Goal: Task Accomplishment & Management: Manage account settings

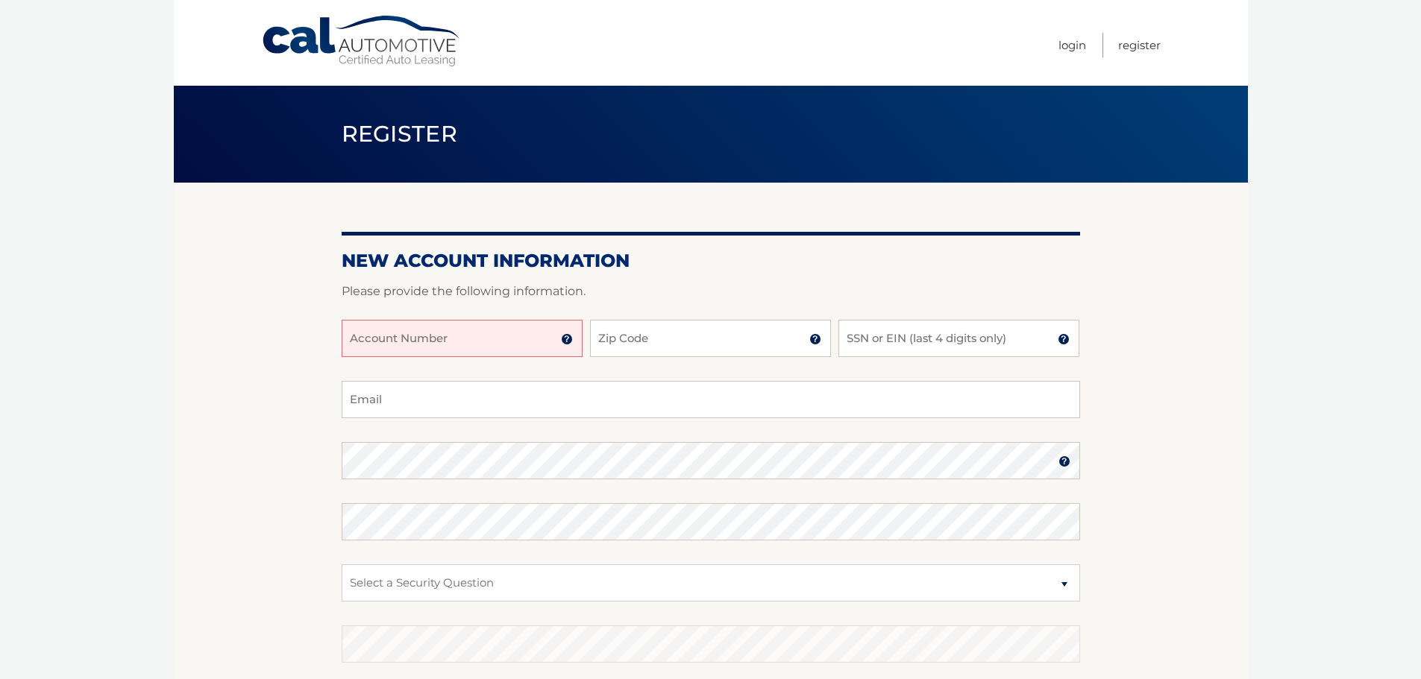
click at [462, 333] on input "Account Number" at bounding box center [462, 338] width 241 height 37
type input "44456021322"
click at [676, 345] on input "Zip Code" at bounding box center [710, 338] width 241 height 37
type input "33324"
click at [941, 347] on input "SSN or EIN (last 4 digits only)" at bounding box center [958, 338] width 241 height 37
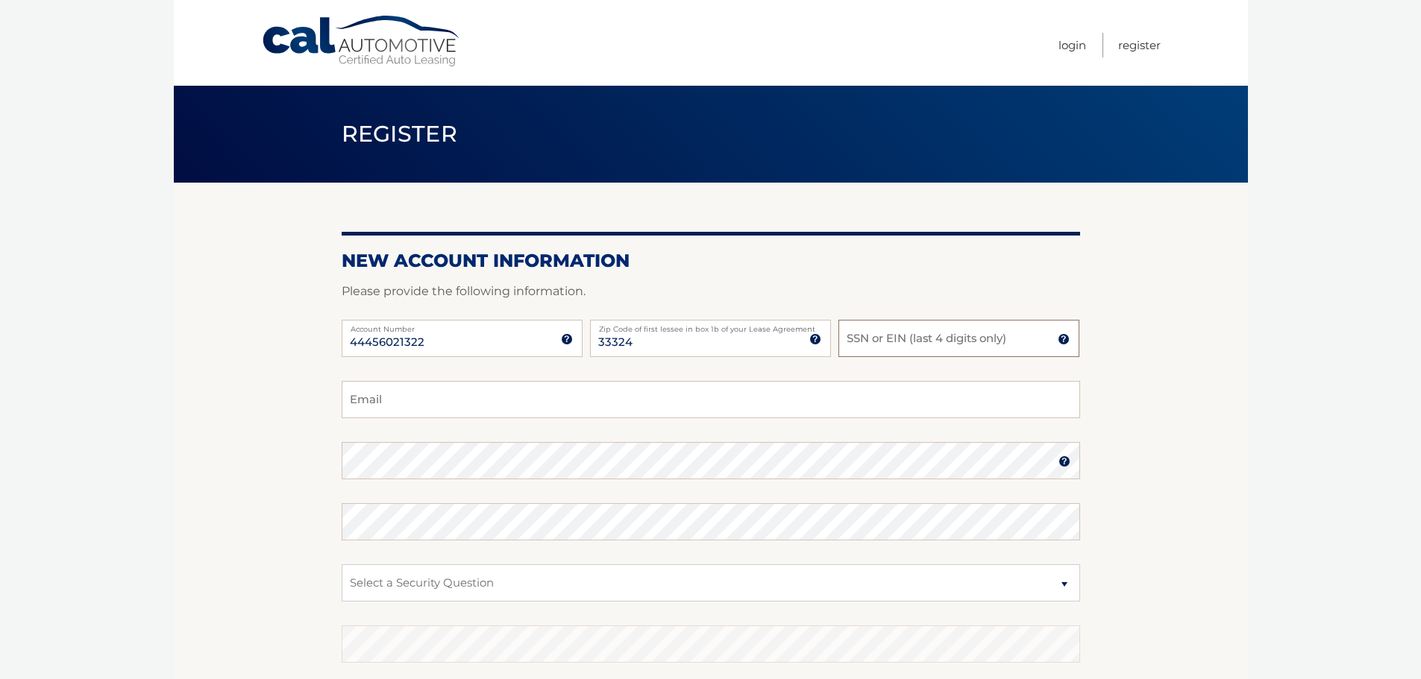
click at [967, 342] on input "SSN or EIN (last 4 digits only)" at bounding box center [958, 338] width 241 height 37
type input "8027"
click at [742, 401] on input "Email" at bounding box center [711, 399] width 738 height 37
type input "[PERSON_NAME][EMAIL_ADDRESS][DOMAIN_NAME]"
click at [1060, 462] on img at bounding box center [1064, 462] width 12 height 12
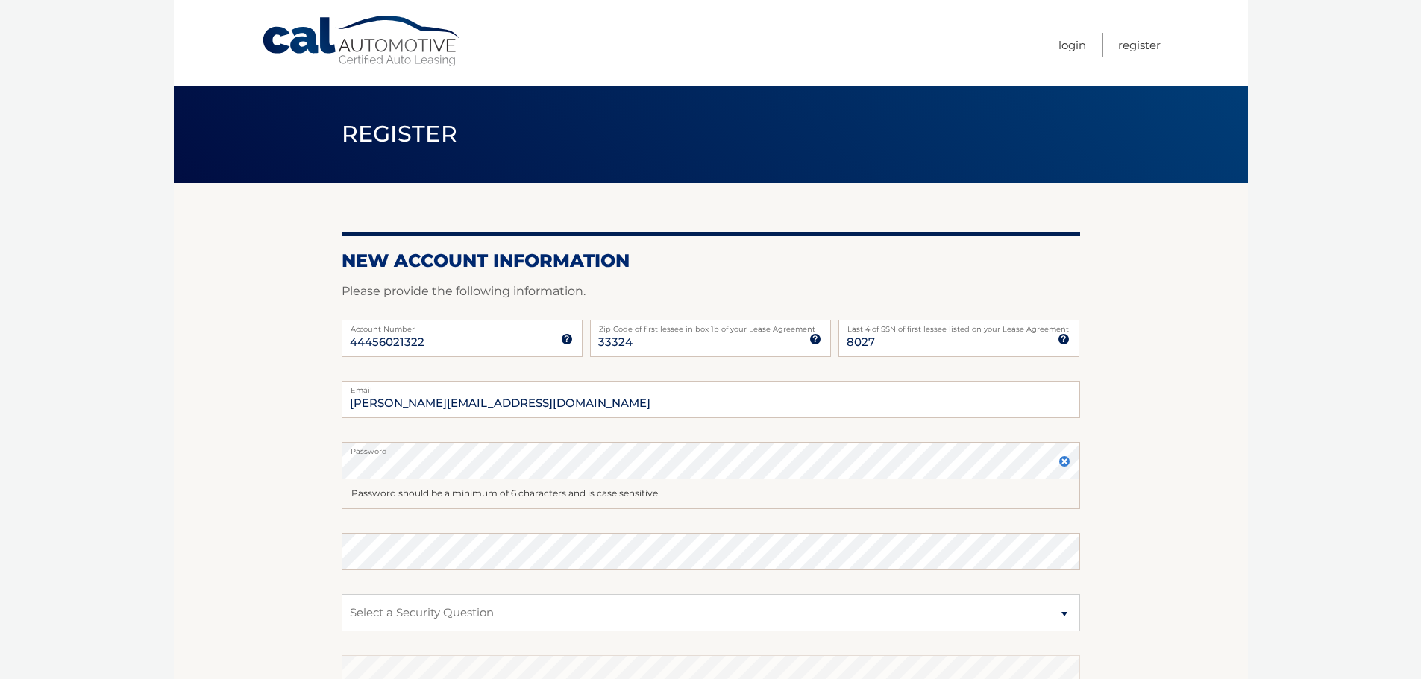
click at [1060, 462] on img at bounding box center [1064, 462] width 12 height 12
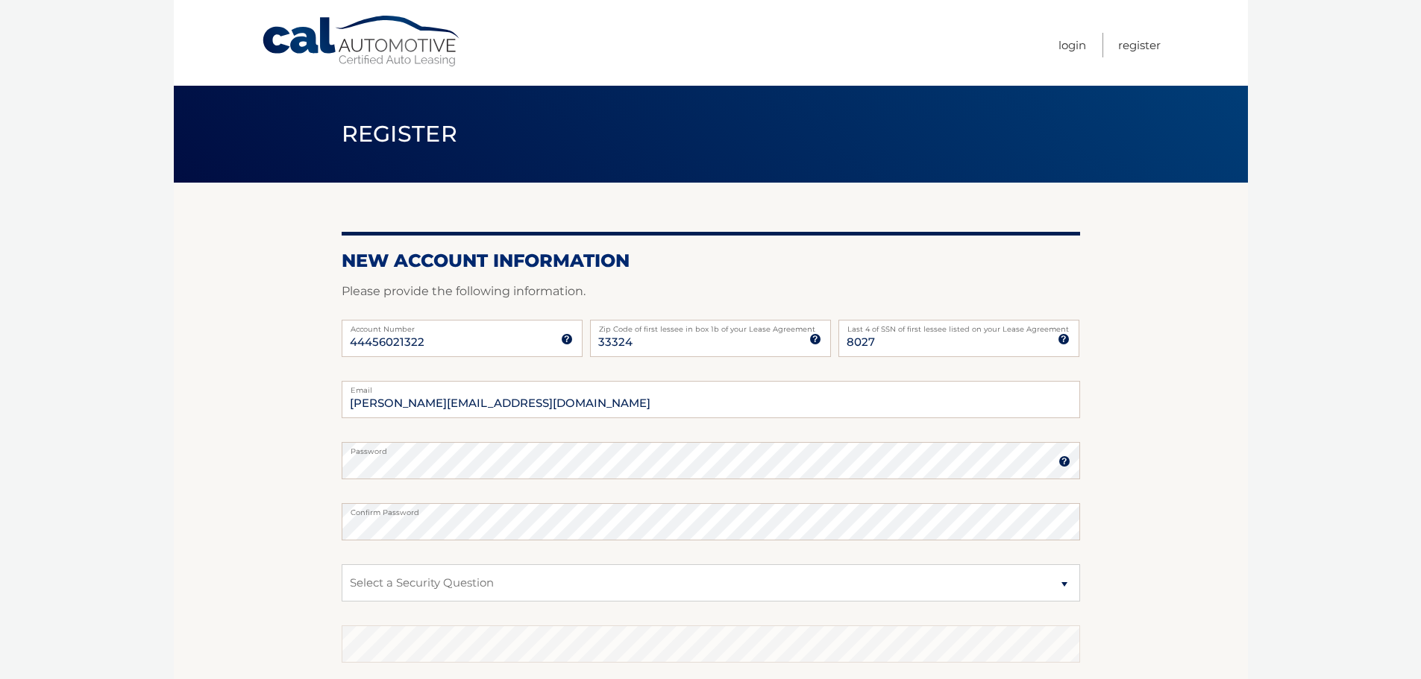
click at [620, 561] on fieldset "kimberly@financial-king.com Email Password Password should be a minimum of 6 ch…" at bounding box center [711, 573] width 738 height 384
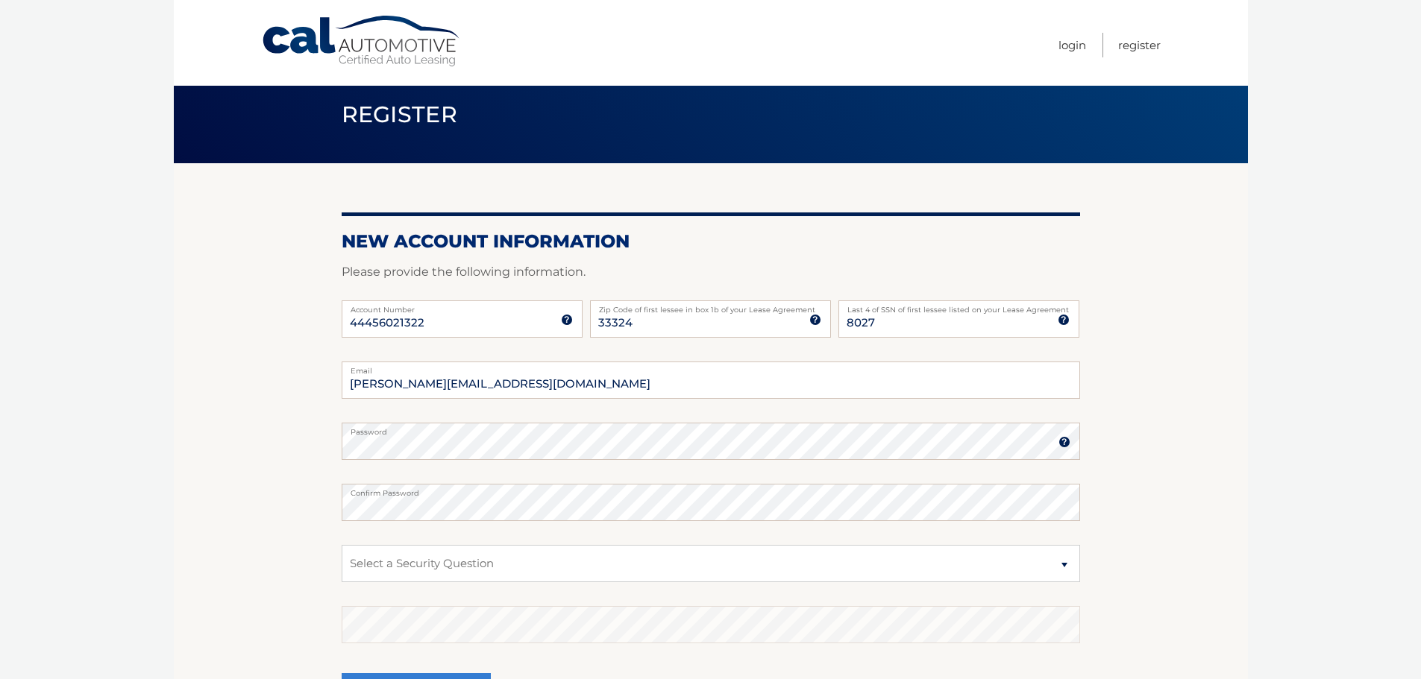
scroll to position [199, 0]
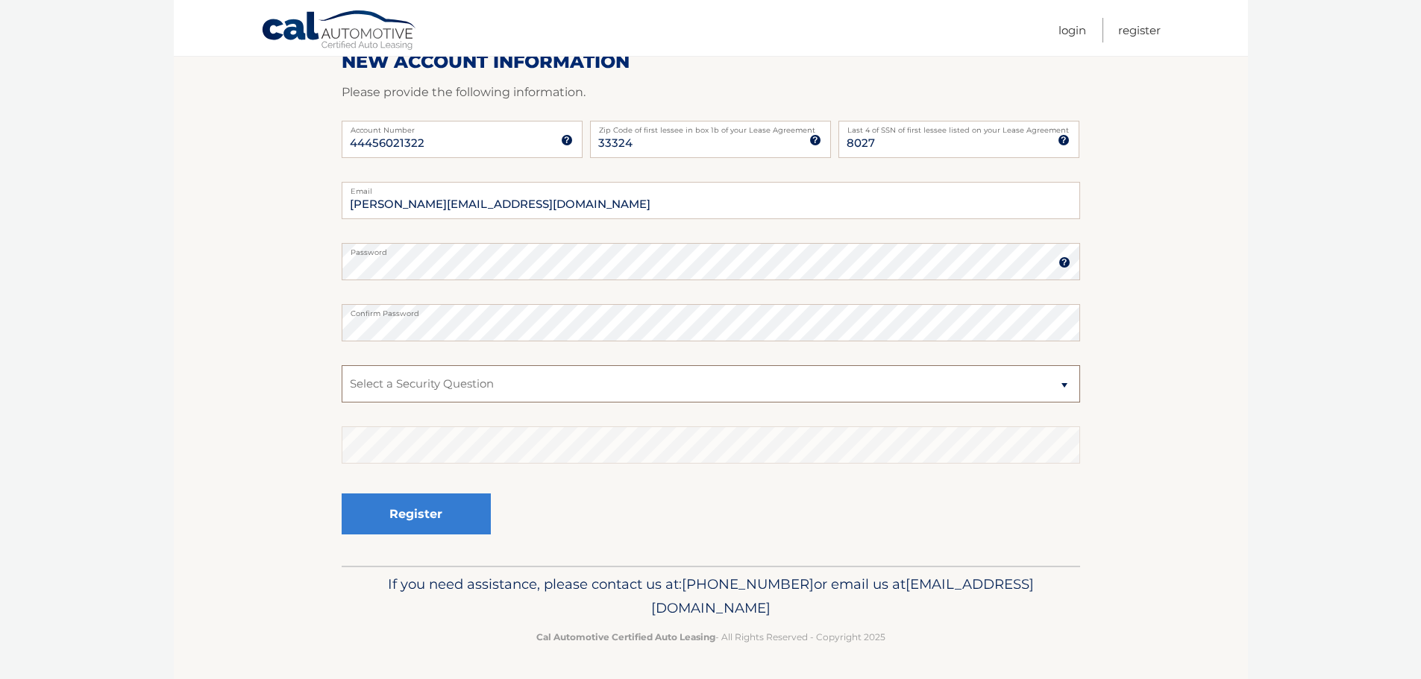
click at [920, 378] on select "Select a Security Question What was the name of your elementary school? What is…" at bounding box center [711, 383] width 738 height 37
select select "2"
click at [342, 365] on select "Select a Security Question What was the name of your elementary school? What is…" at bounding box center [711, 383] width 738 height 37
click at [458, 506] on button "Register" at bounding box center [416, 514] width 149 height 41
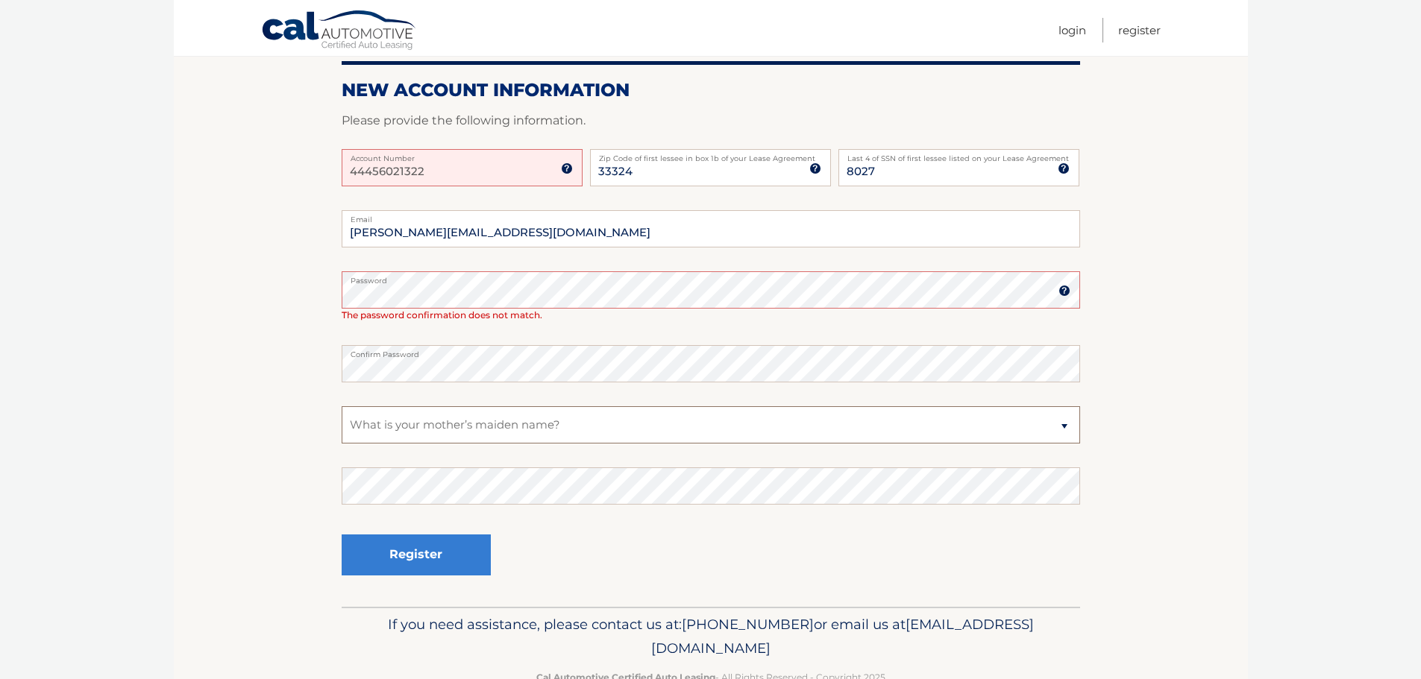
scroll to position [224, 0]
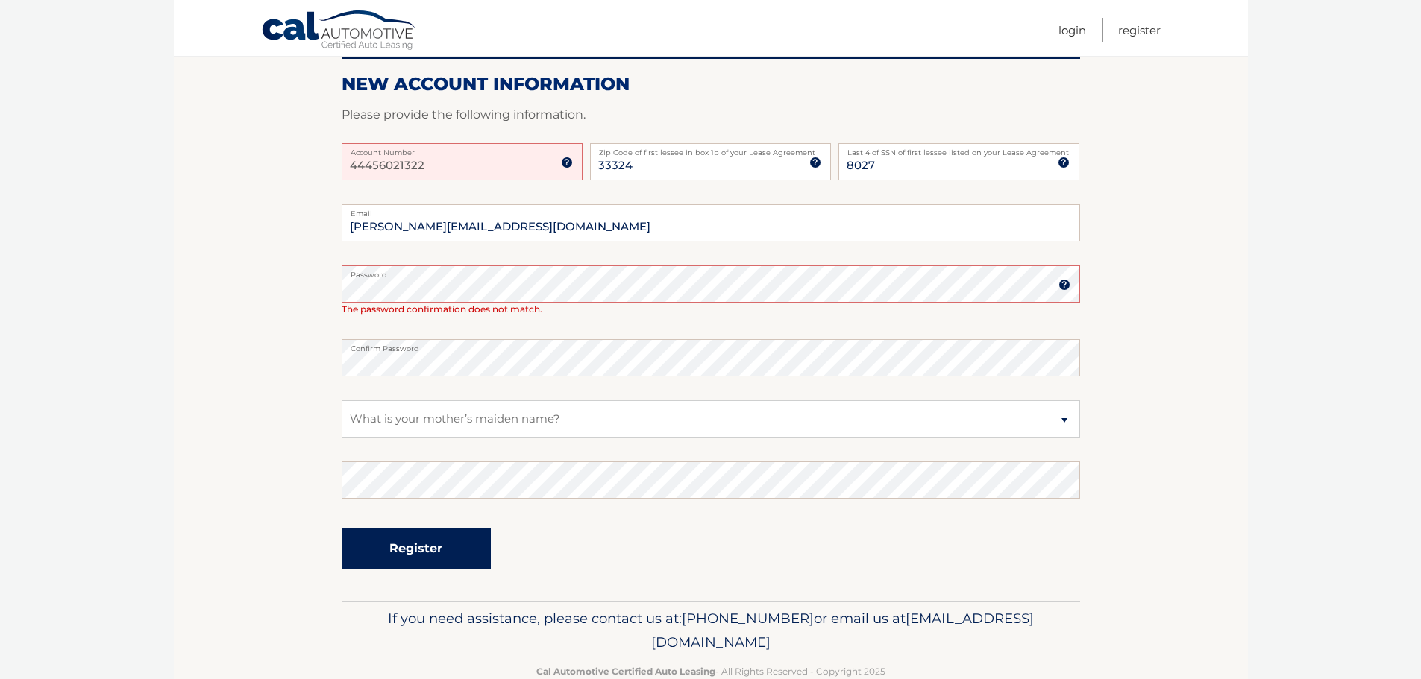
click at [390, 554] on button "Register" at bounding box center [416, 549] width 149 height 41
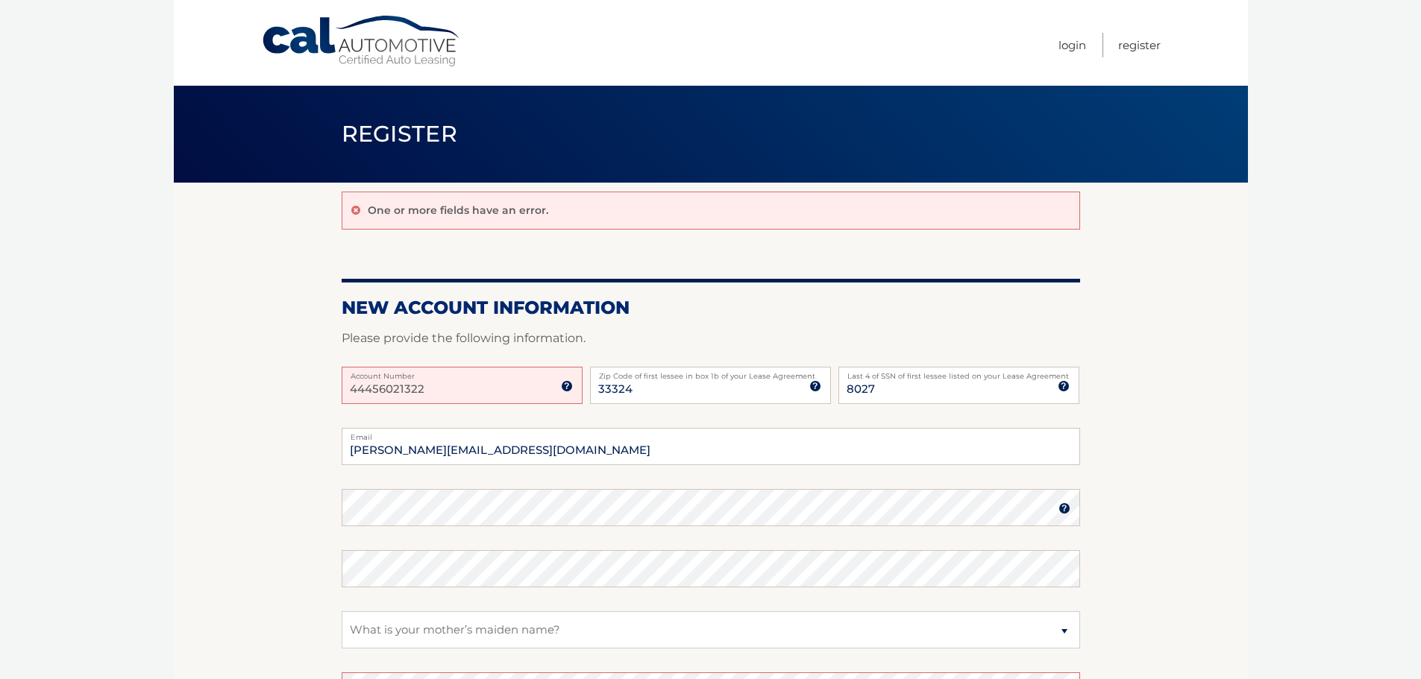
click at [485, 392] on input "44456021322" at bounding box center [462, 385] width 241 height 37
drag, startPoint x: 419, startPoint y: 386, endPoint x: 286, endPoint y: 389, distance: 133.5
click at [286, 389] on section "One or more fields have an error. New Account Information Please provide the fo…" at bounding box center [711, 504] width 1074 height 642
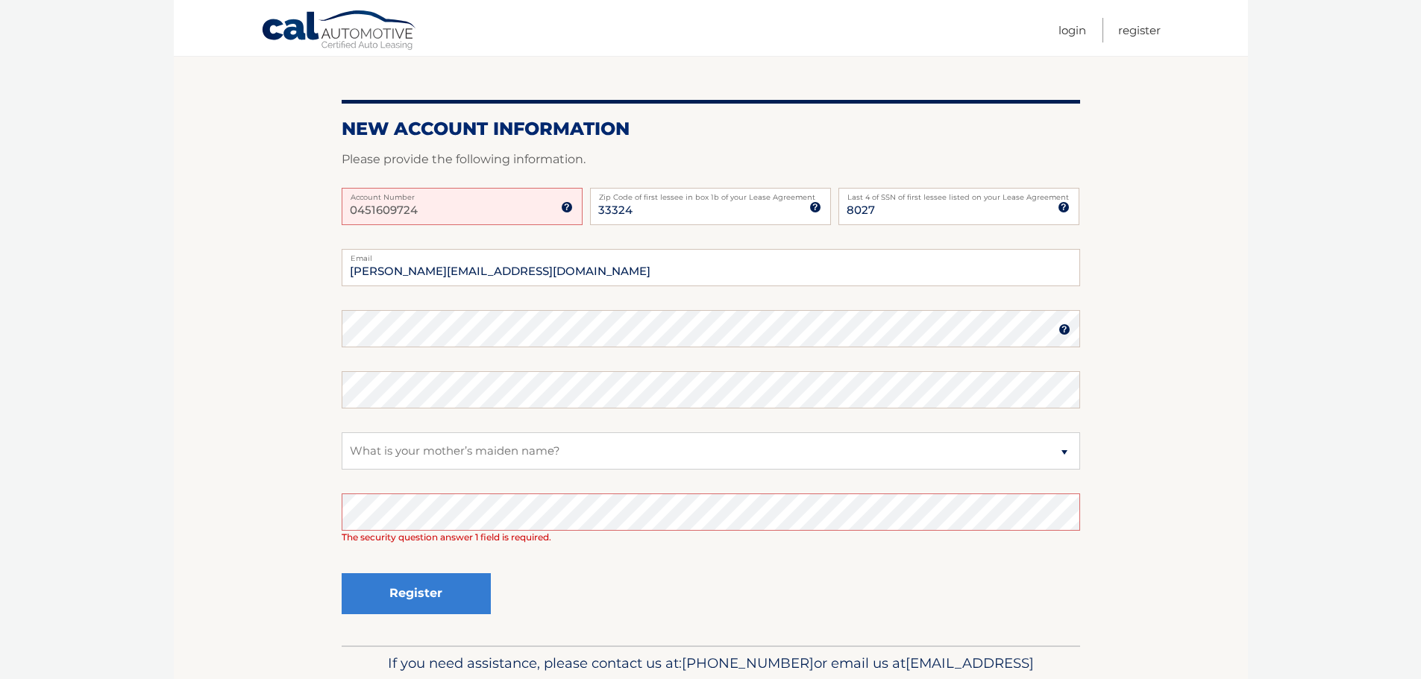
scroll to position [258, 0]
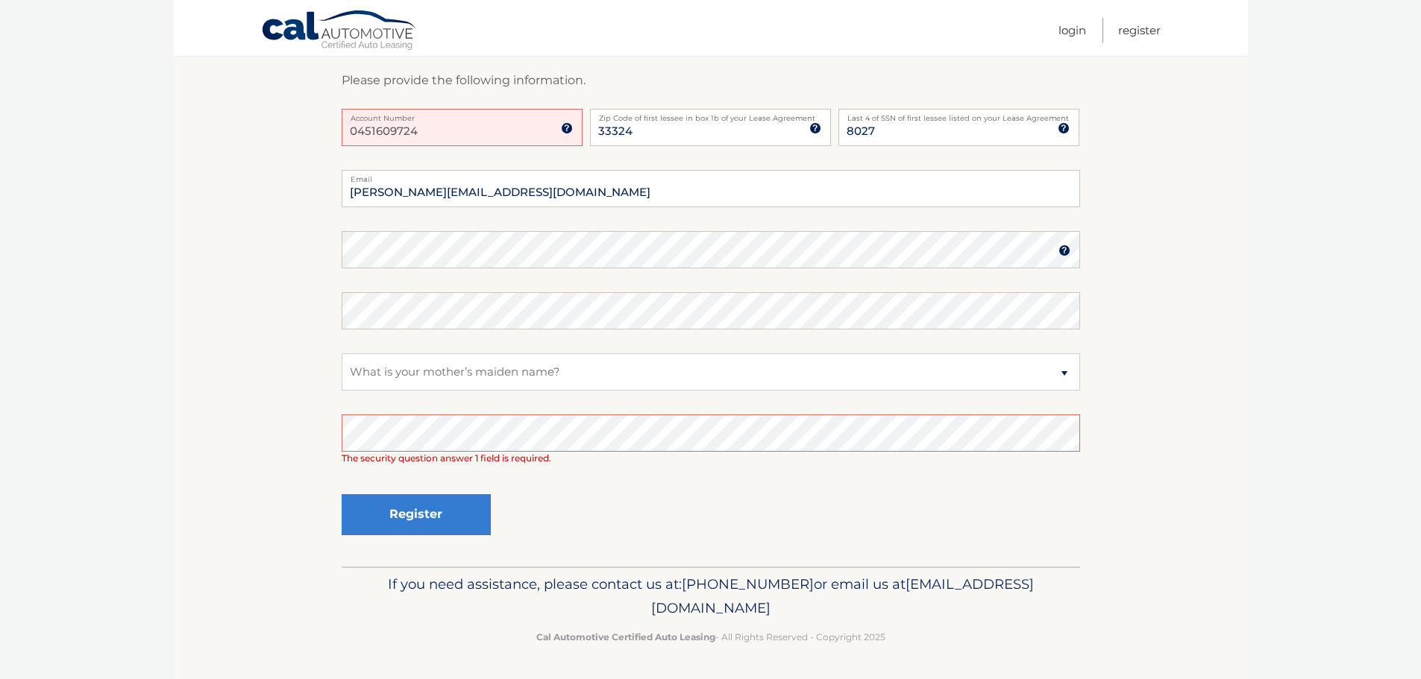
type input "0451609724"
click at [426, 289] on fieldset "kimberly@financial-king.com Email Password Password should be a minimum of 6 ch…" at bounding box center [711, 368] width 738 height 397
click at [257, 245] on section "One or more fields have an error. New Account Information Please provide the fo…" at bounding box center [711, 246] width 1074 height 642
click at [438, 273] on fieldset "kimberly@financial-king.com Email Password Password should be a minimum of 6 ch…" at bounding box center [711, 368] width 738 height 397
click at [416, 526] on button "Register" at bounding box center [416, 514] width 149 height 41
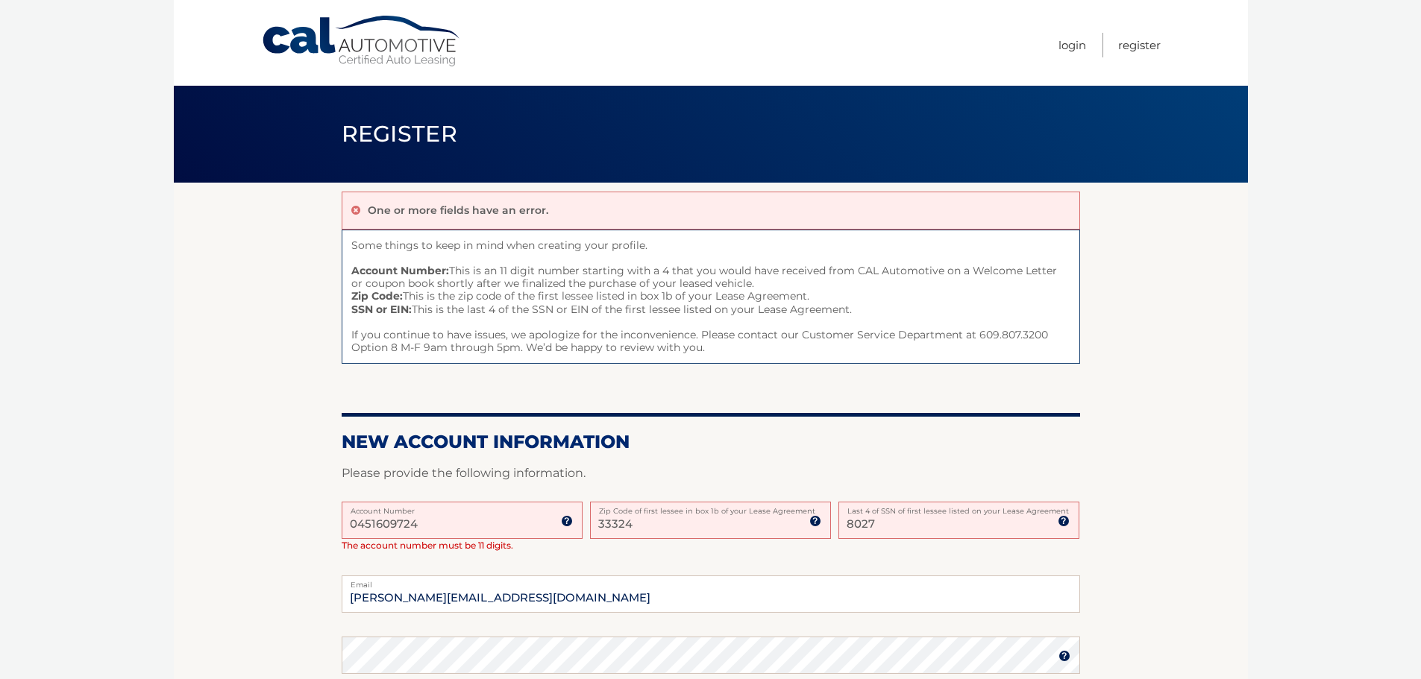
click at [484, 524] on input "0451609724" at bounding box center [462, 520] width 241 height 37
drag, startPoint x: 474, startPoint y: 522, endPoint x: 279, endPoint y: 513, distance: 195.6
click at [279, 513] on section "One or more fields have an error. Some things to keep in mind when creating you…" at bounding box center [711, 571] width 1074 height 777
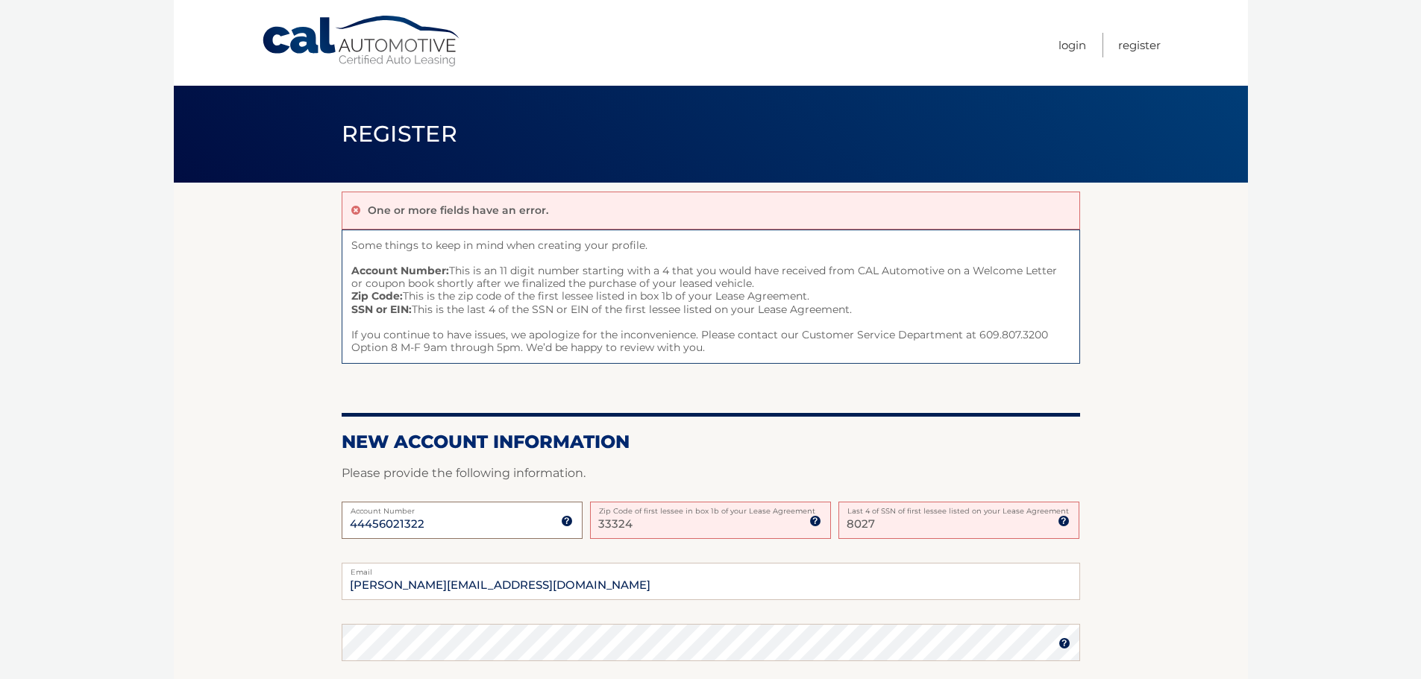
type input "44456021322"
click at [662, 530] on input "33324" at bounding box center [710, 520] width 241 height 37
drag, startPoint x: 684, startPoint y: 520, endPoint x: 553, endPoint y: 522, distance: 130.5
click at [553, 522] on div "44456021322 Account Number 11 digit account number provided on your coupon book…" at bounding box center [711, 532] width 738 height 61
type input "33324"
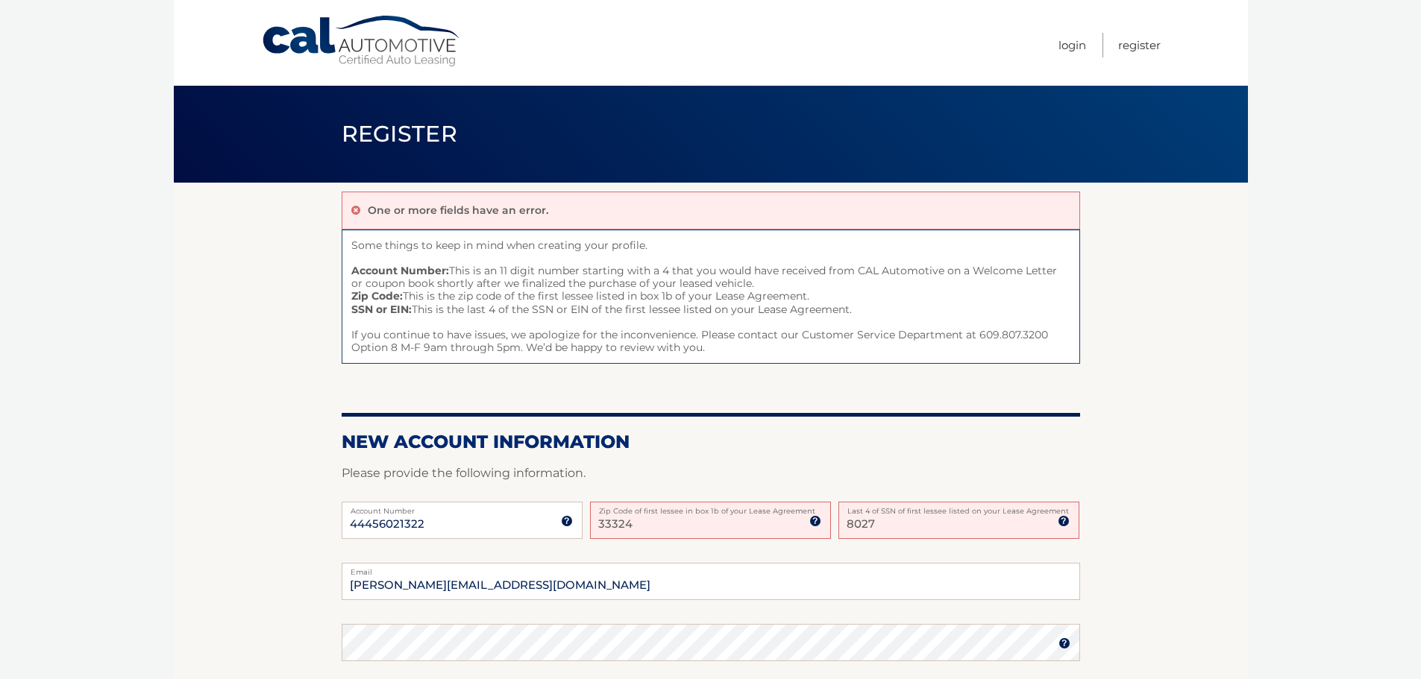
click at [898, 524] on input "8027" at bounding box center [958, 520] width 241 height 37
click at [1216, 510] on section "One or more fields have an error. Some things to keep in mind when creating you…" at bounding box center [711, 565] width 1074 height 764
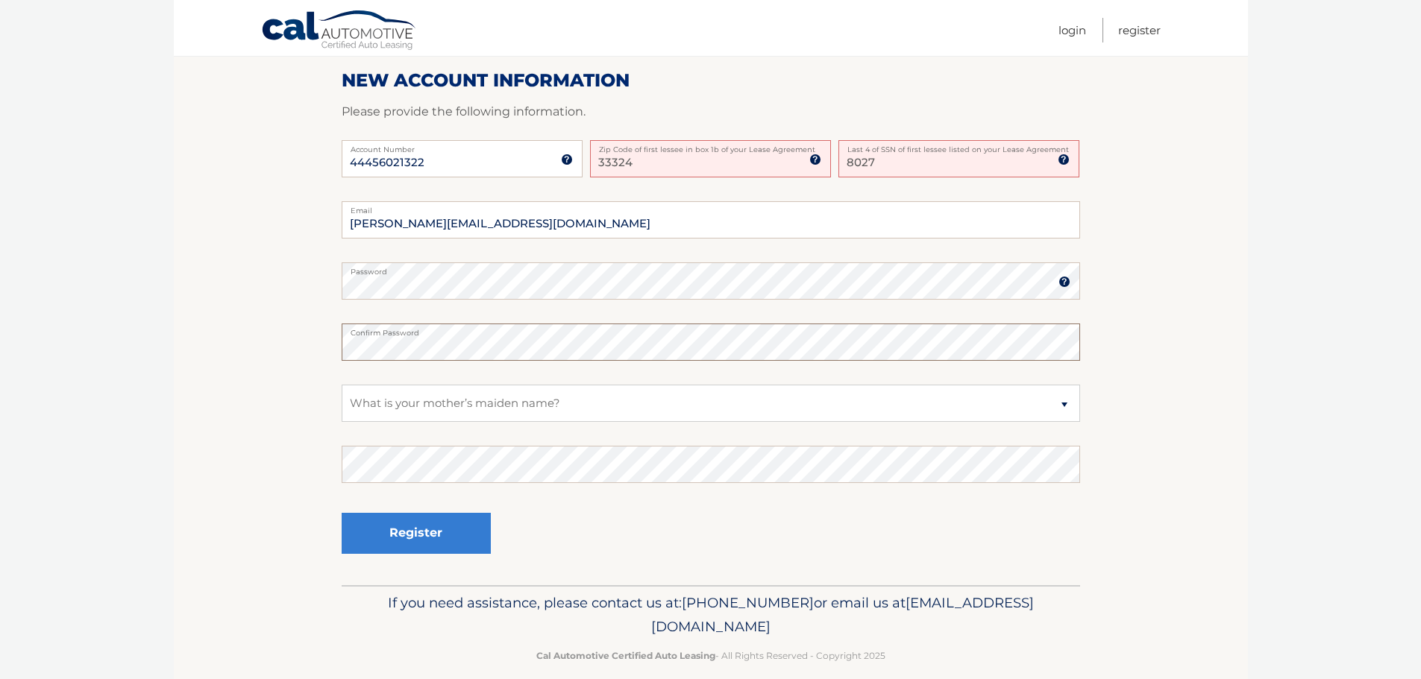
scroll to position [380, 0]
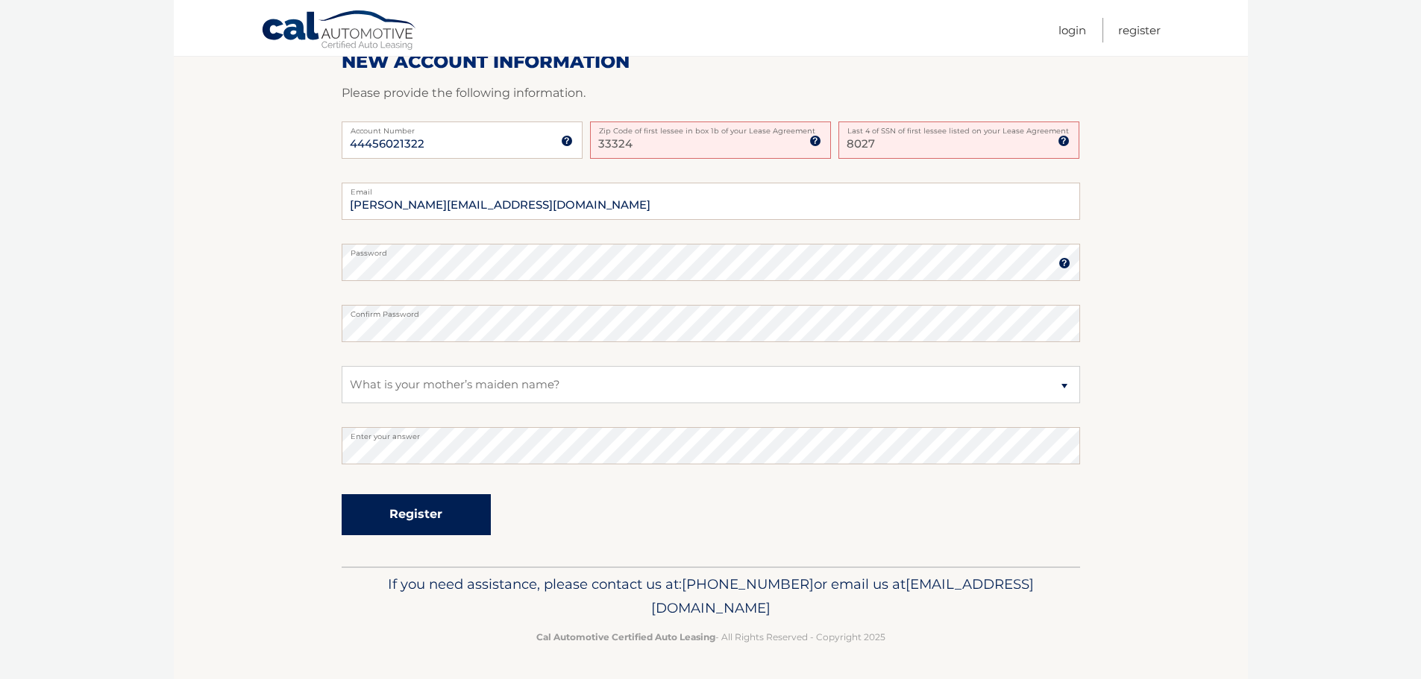
click at [421, 513] on button "Register" at bounding box center [416, 514] width 149 height 41
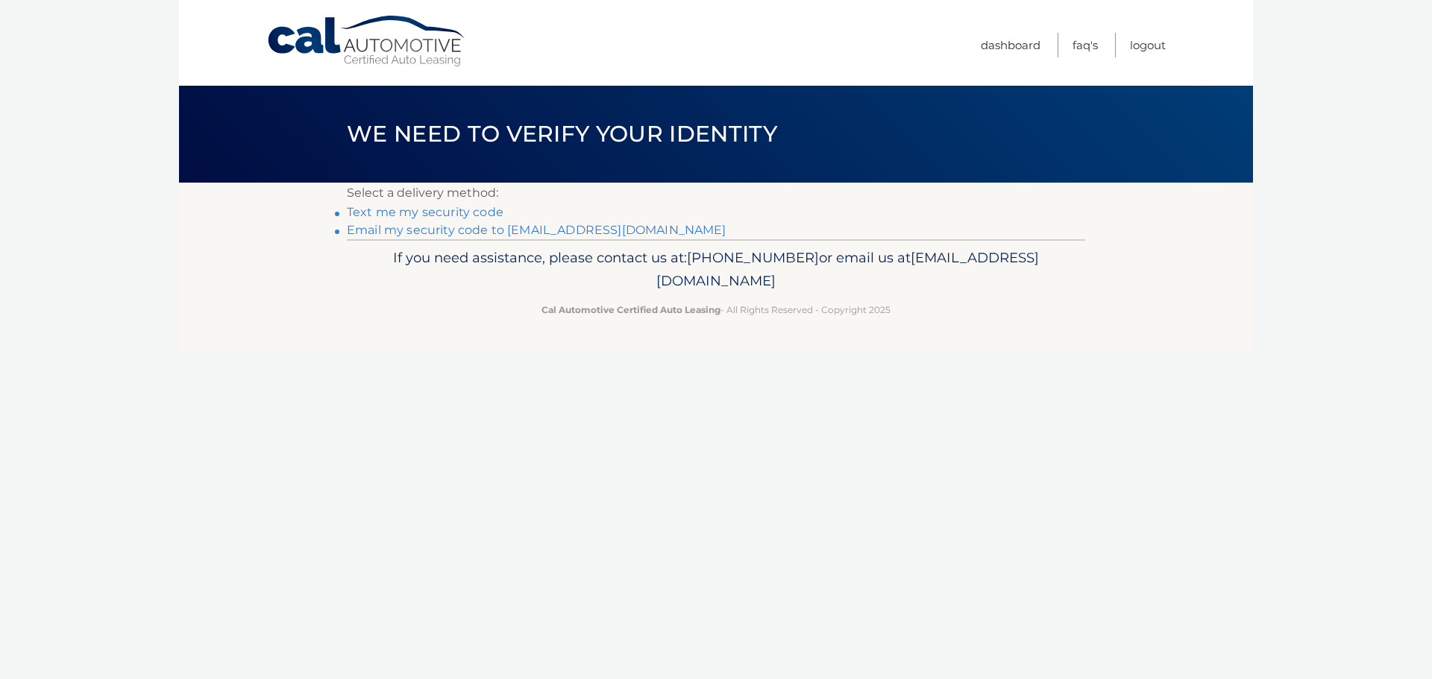
click at [403, 214] on link "Text me my security code" at bounding box center [425, 212] width 157 height 14
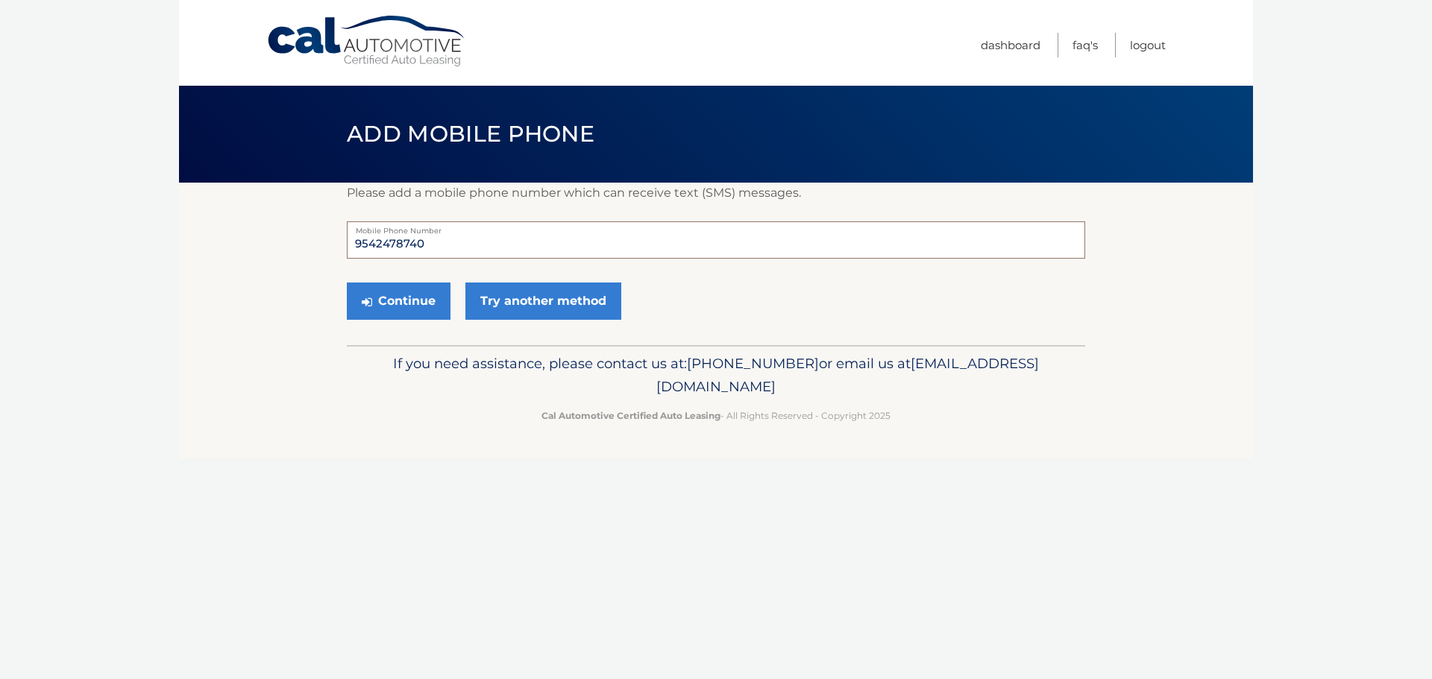
drag, startPoint x: 451, startPoint y: 246, endPoint x: 257, endPoint y: 214, distance: 196.6
click at [257, 214] on section "Please add a mobile phone number which can receive text (SMS) messages. 9542478…" at bounding box center [716, 264] width 1074 height 163
click at [414, 237] on input "85044505479" at bounding box center [716, 240] width 738 height 37
type input "8504450479"
click at [377, 292] on button "Continue" at bounding box center [399, 301] width 104 height 37
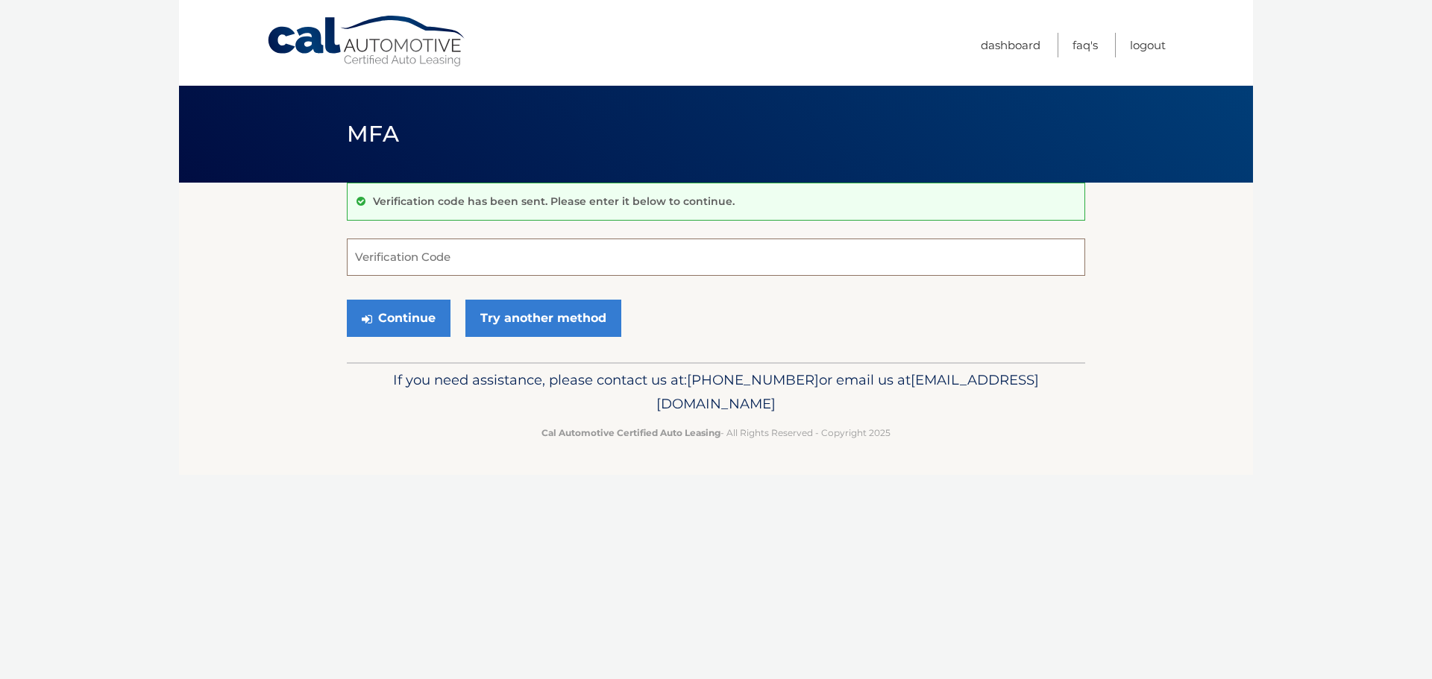
click at [441, 255] on input "Verification Code" at bounding box center [716, 257] width 738 height 37
type input "242911"
click at [396, 324] on button "Continue" at bounding box center [399, 318] width 104 height 37
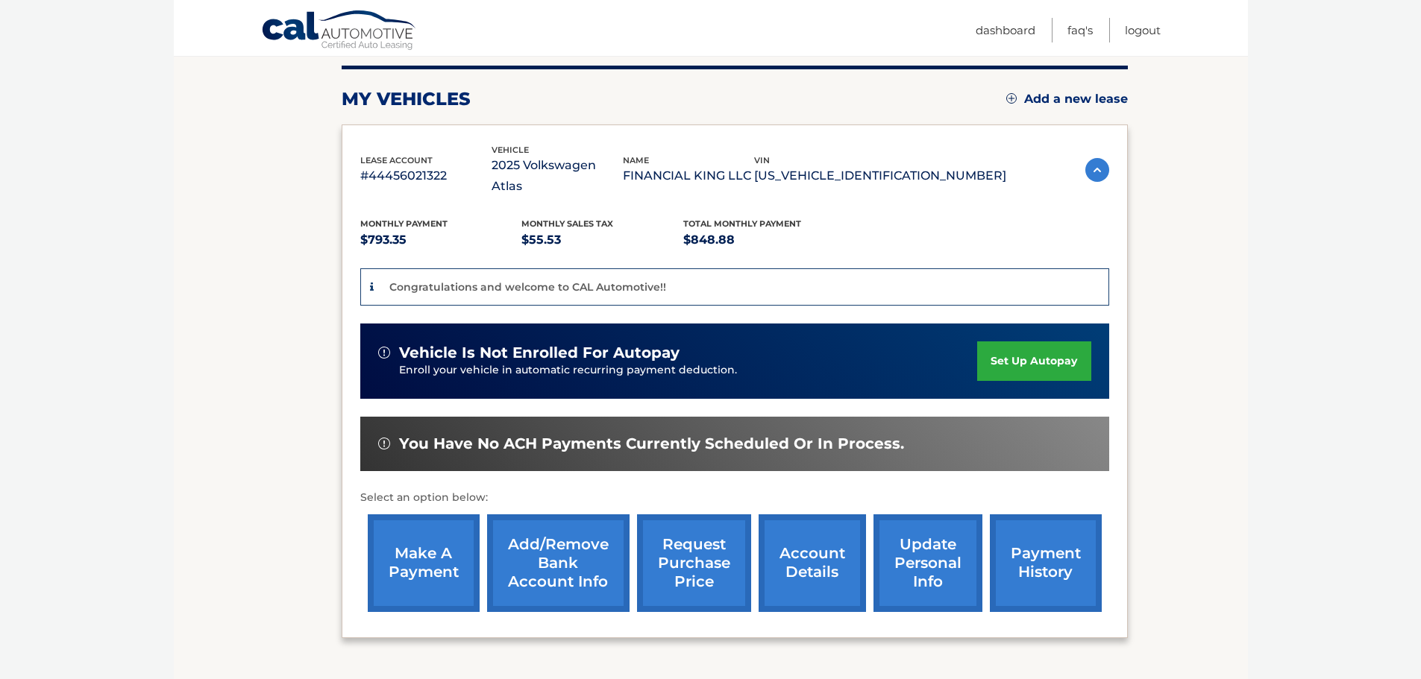
scroll to position [224, 0]
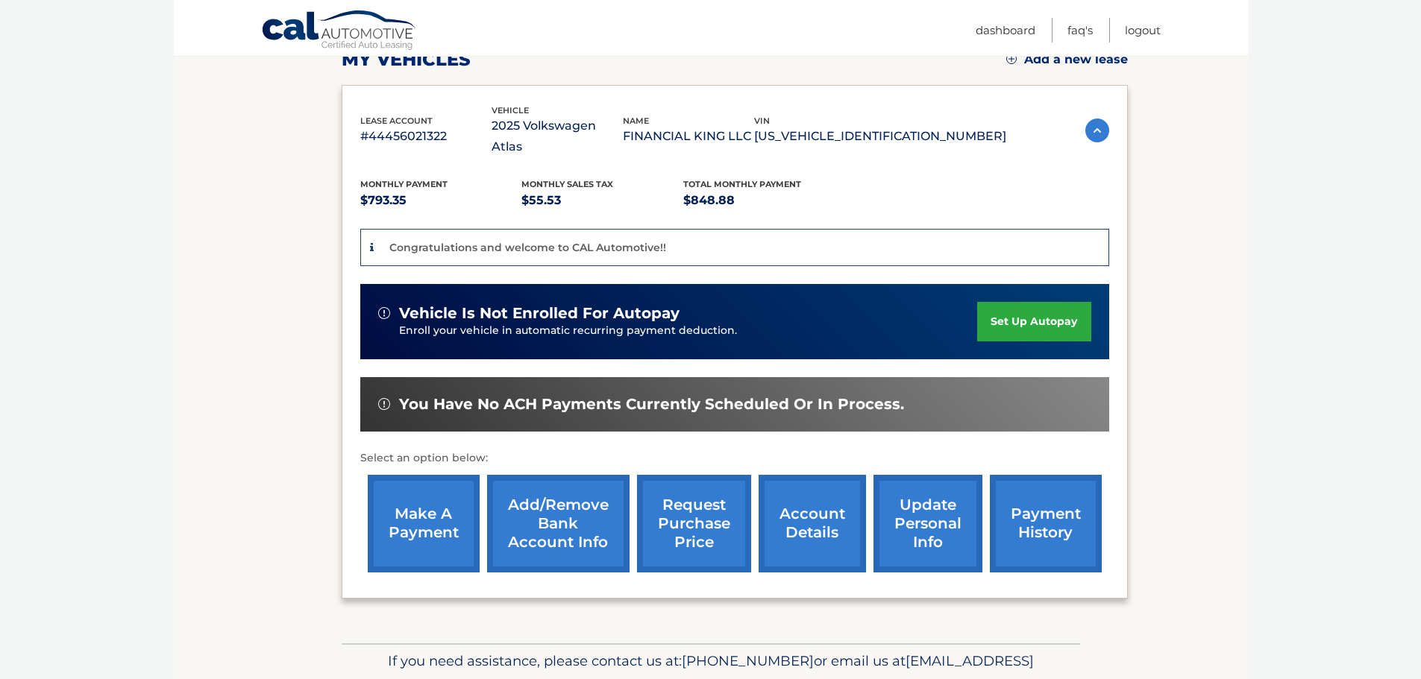
click at [1011, 302] on link "set up autopay" at bounding box center [1033, 322] width 113 height 40
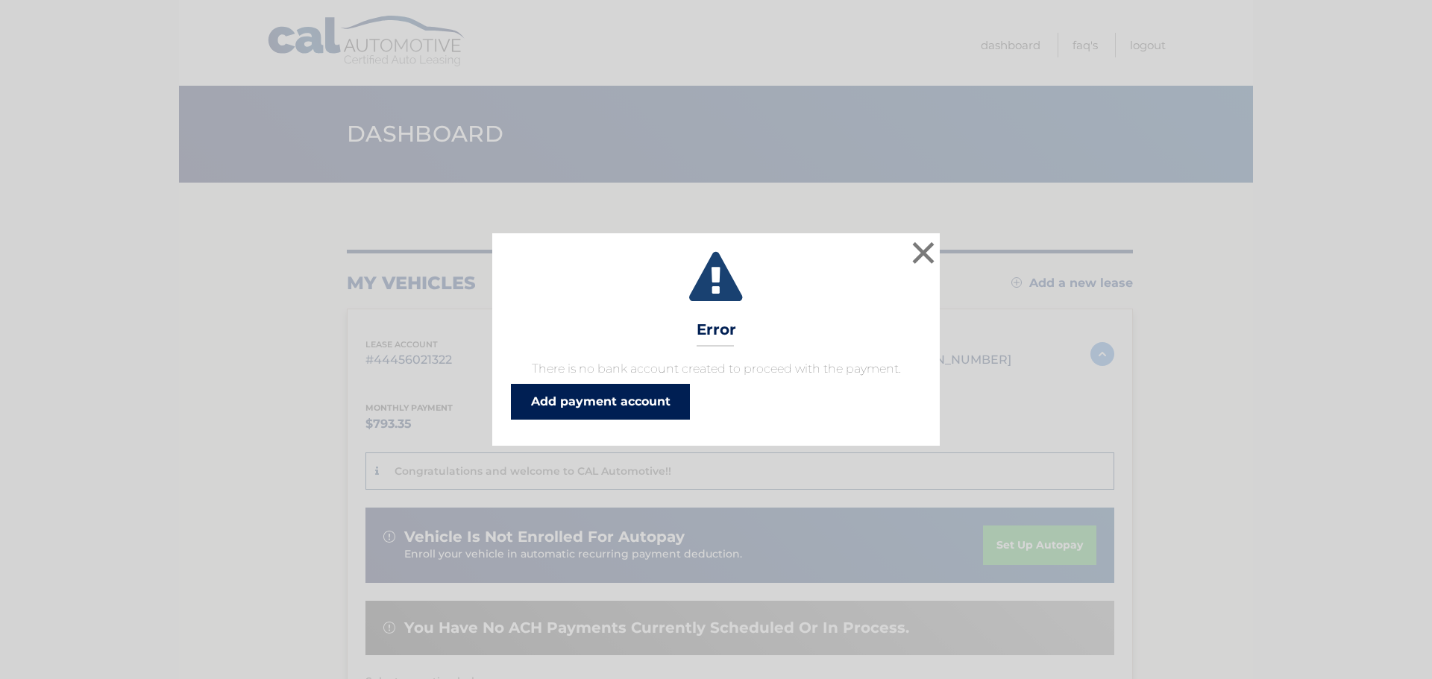
click at [551, 401] on link "Add payment account" at bounding box center [600, 402] width 179 height 36
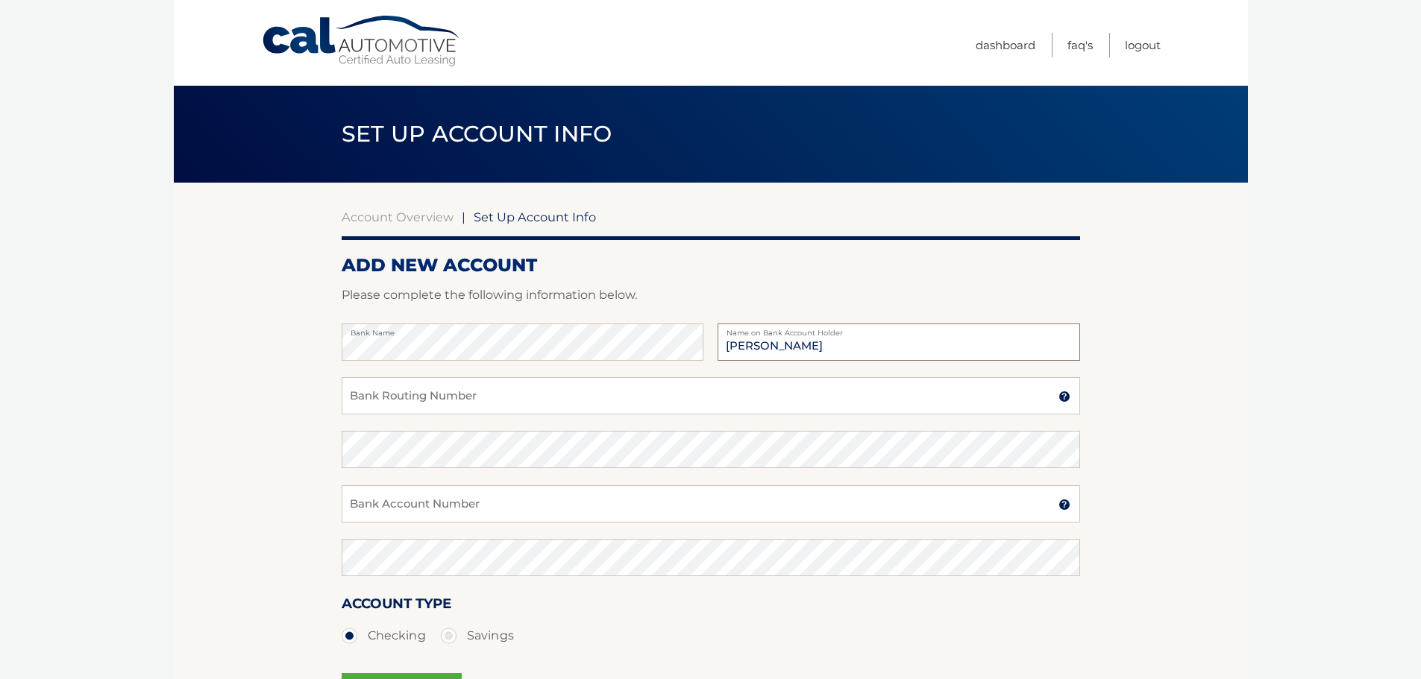
type input "Financial King"
click at [474, 401] on input "Bank Routing Number" at bounding box center [711, 395] width 738 height 37
type input "063000047"
click at [536, 492] on input "Bank Account Number" at bounding box center [711, 504] width 738 height 37
type input "898088249480"
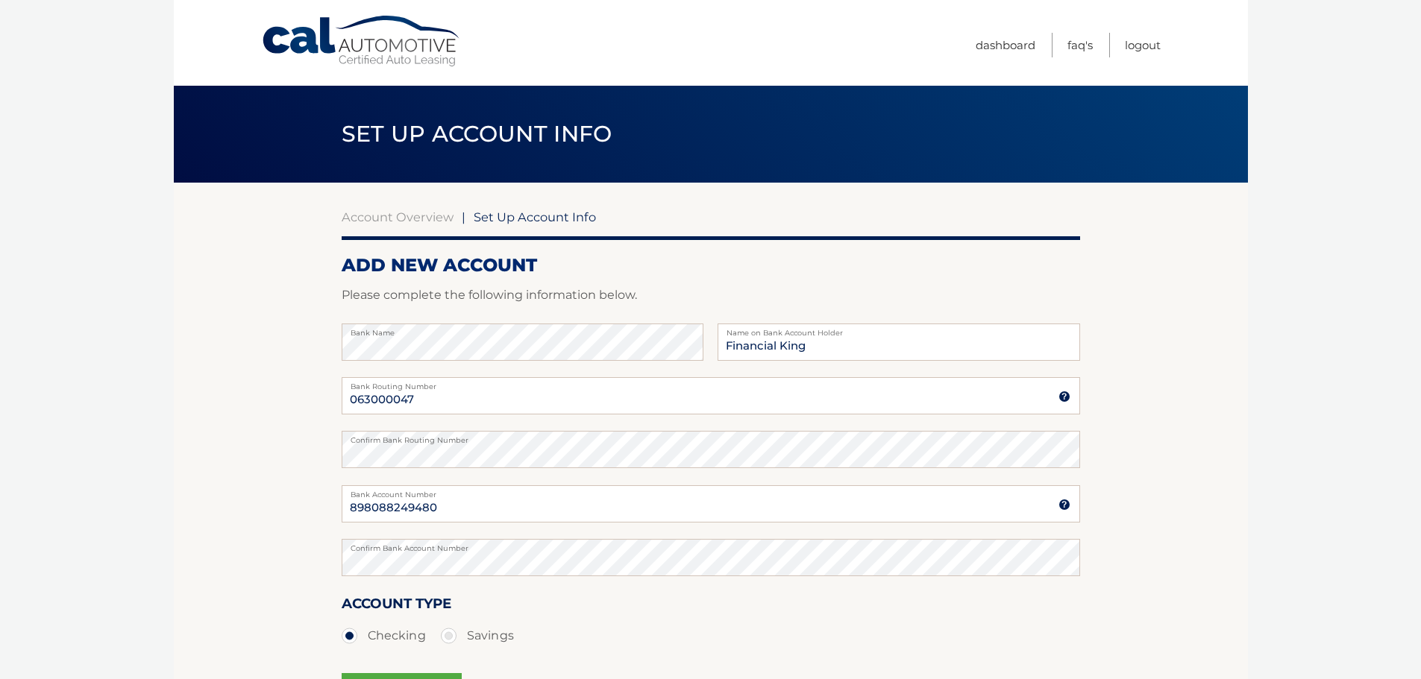
click at [694, 615] on div "Account Type Checking Savings" at bounding box center [711, 621] width 738 height 57
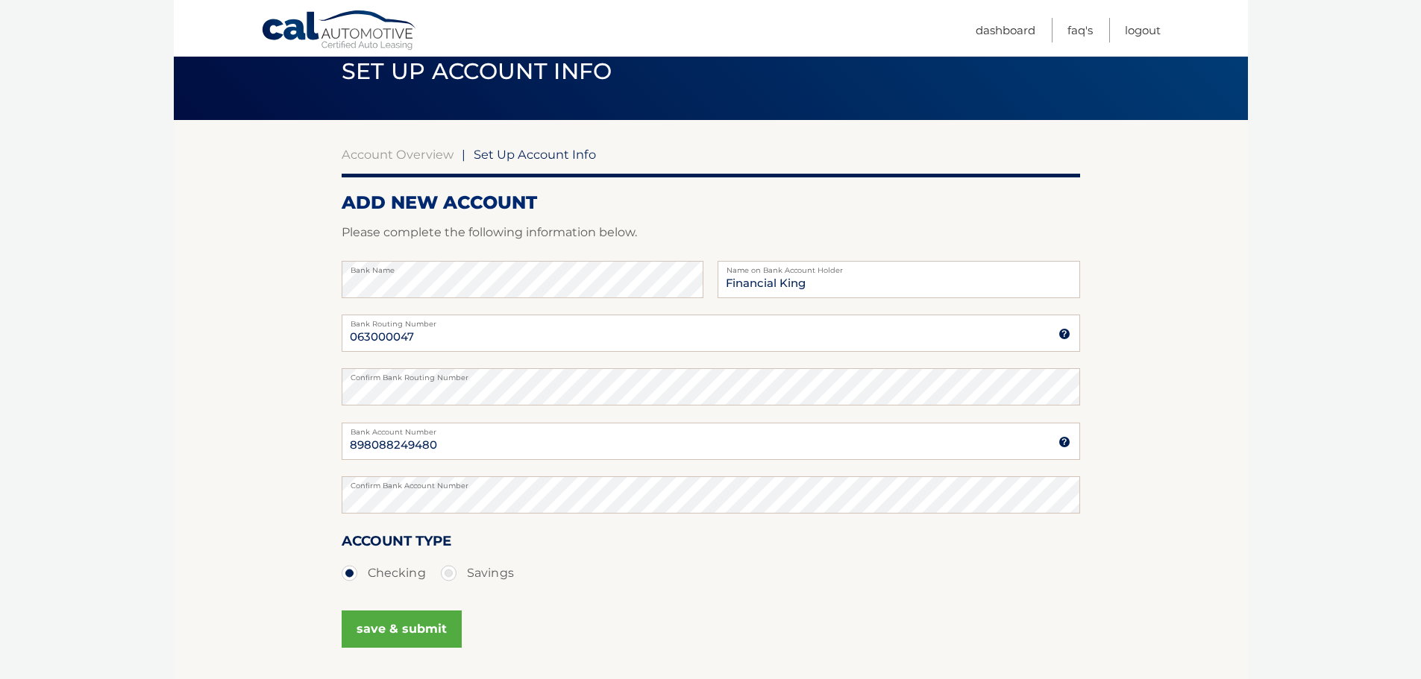
scroll to position [149, 0]
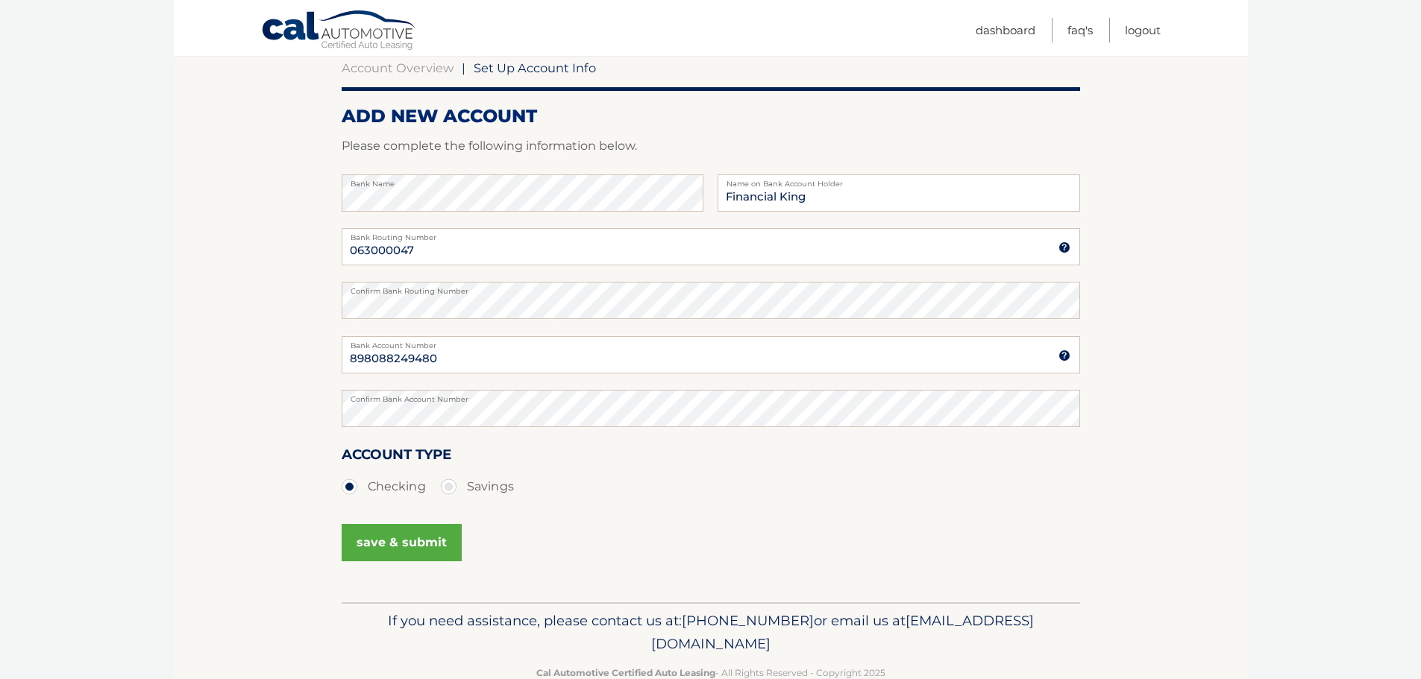
click at [424, 548] on button "save & submit" at bounding box center [402, 542] width 120 height 37
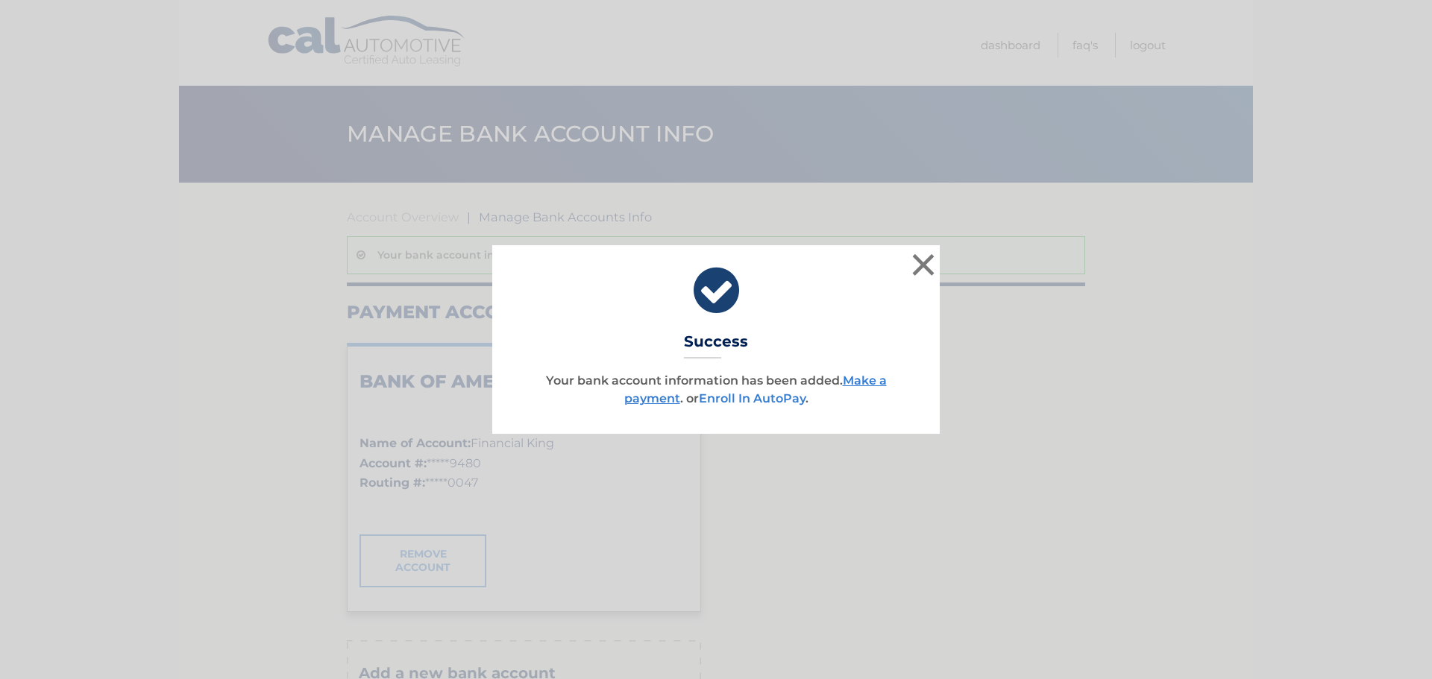
click at [746, 396] on link "Enroll In AutoPay" at bounding box center [752, 399] width 107 height 14
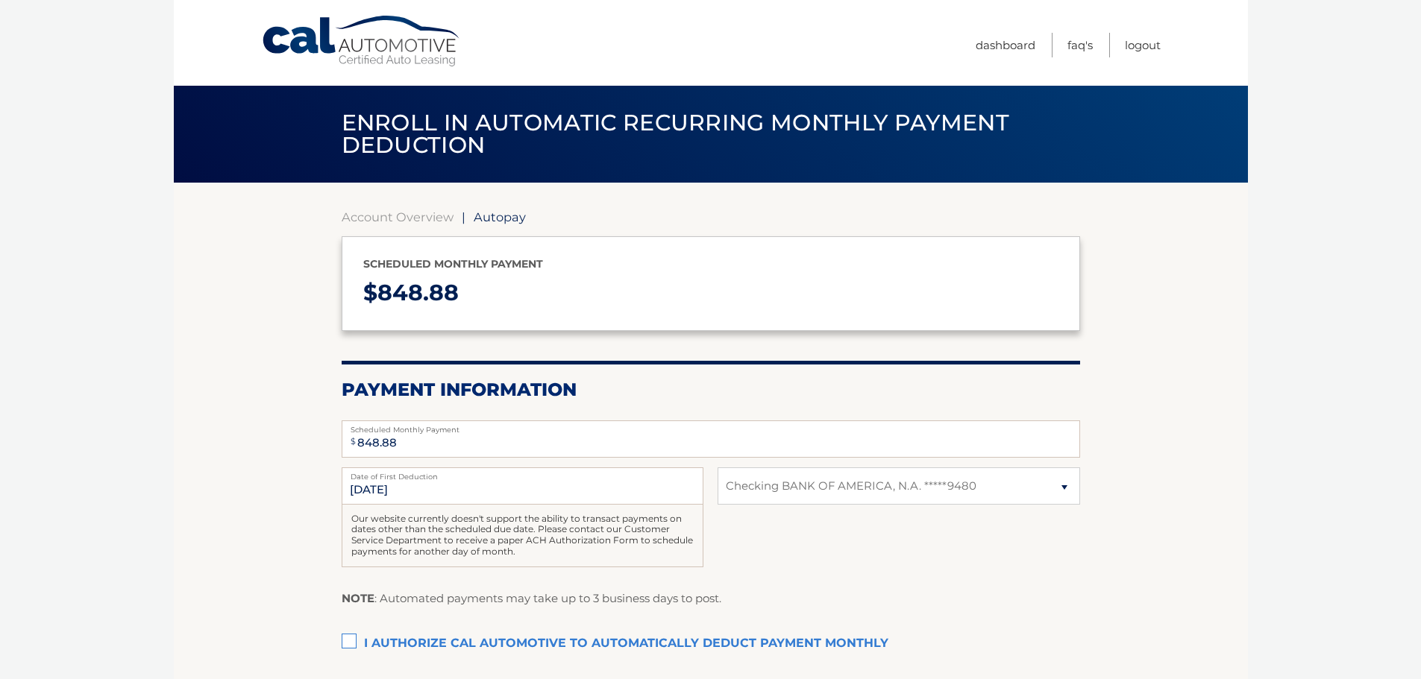
select select "MGQ3ZjNlMjYtOTc3Zi00YWUzLWJmOWItYTVhZGZhMDFkZjM4"
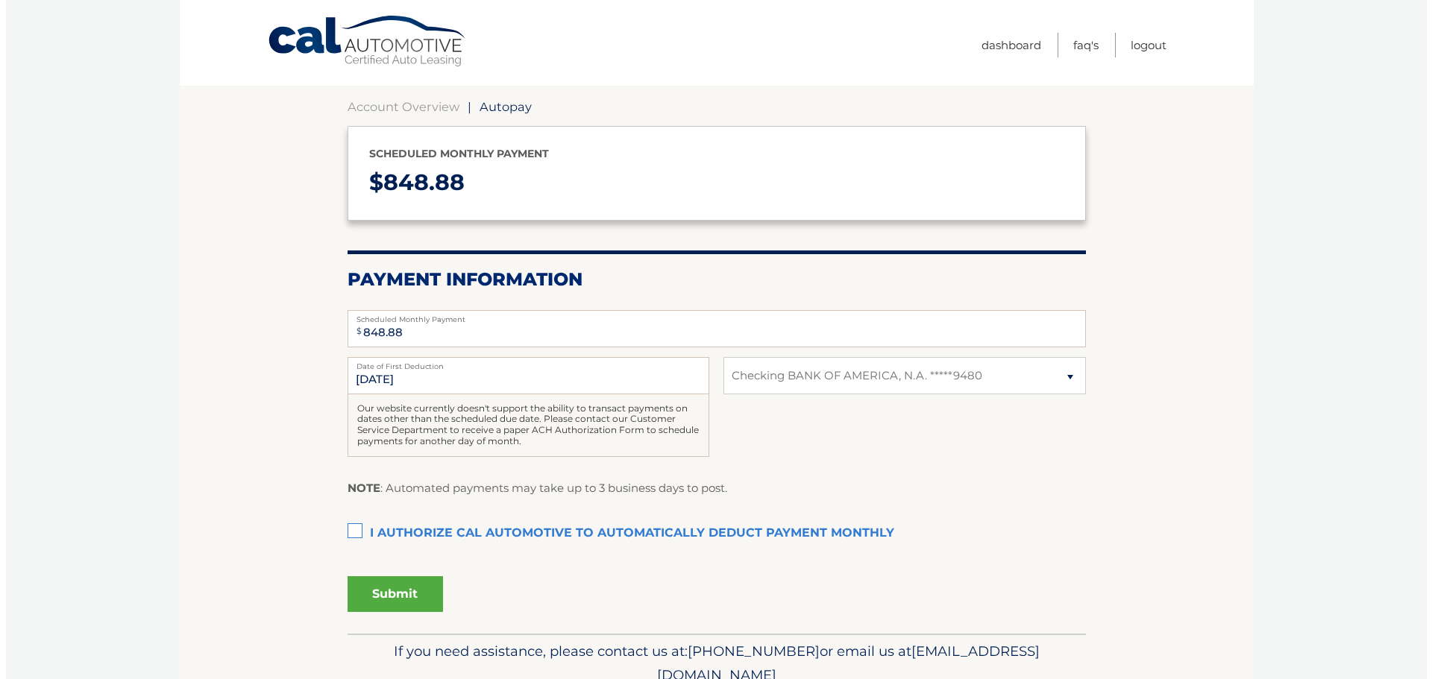
scroll to position [149, 0]
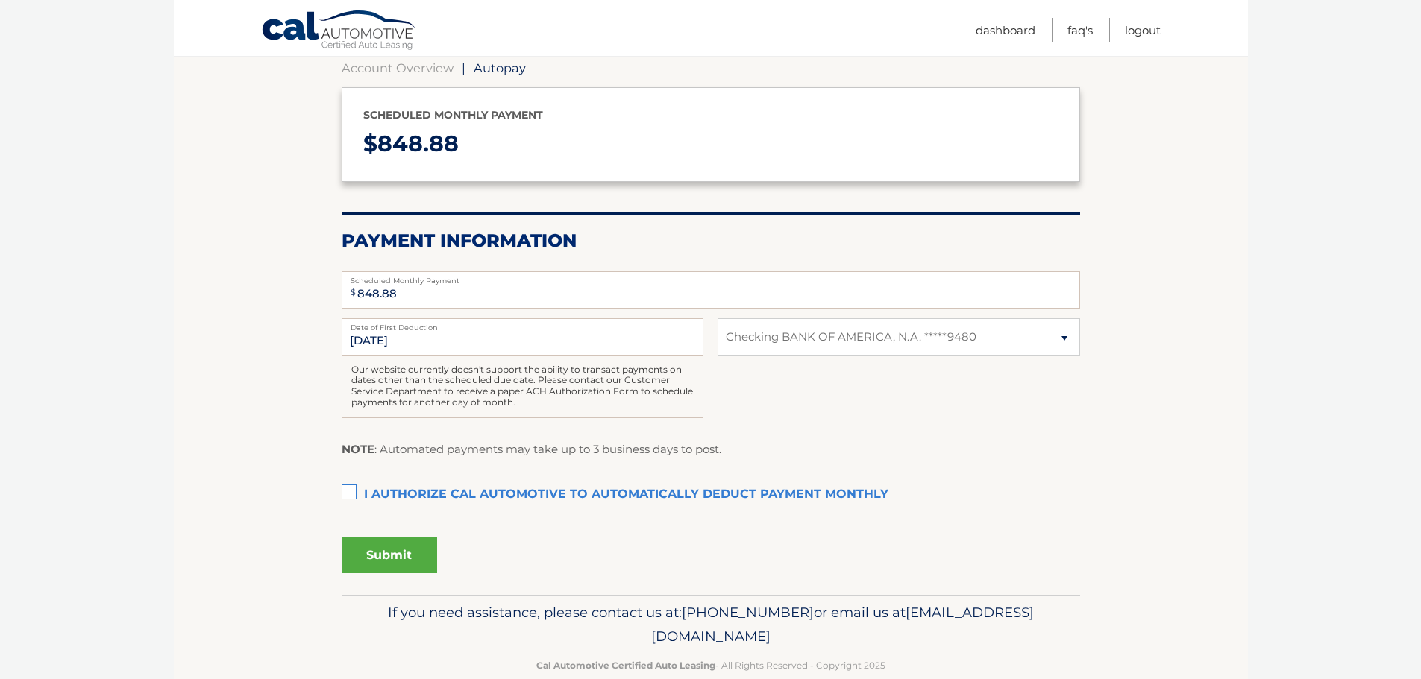
click at [357, 492] on label "I authorize cal automotive to automatically deduct payment monthly This checkbo…" at bounding box center [711, 495] width 738 height 30
click at [0, 0] on input "I authorize cal automotive to automatically deduct payment monthly This checkbo…" at bounding box center [0, 0] width 0 height 0
click at [401, 545] on button "Submit" at bounding box center [389, 556] width 95 height 36
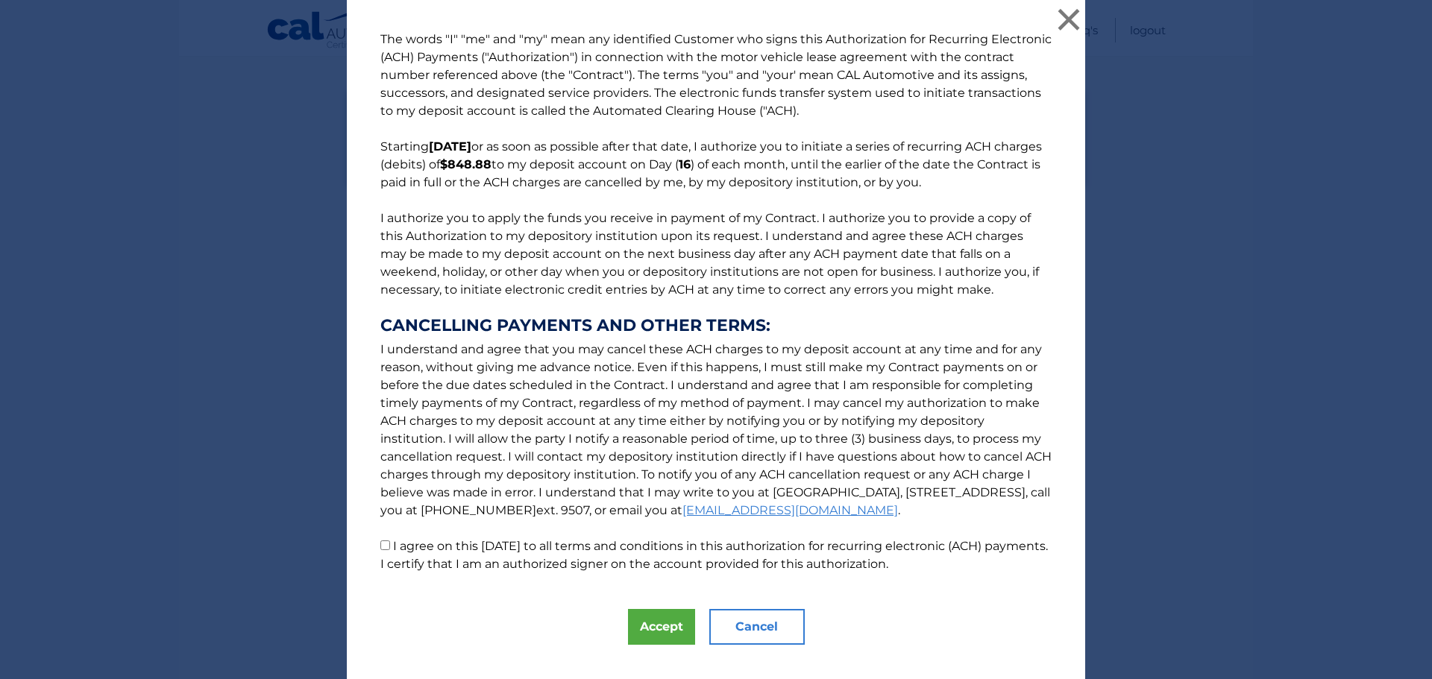
click at [388, 550] on label "I agree on this [DATE] to all terms and conditions in this authorization for re…" at bounding box center [714, 555] width 668 height 32
click at [388, 550] on input "I agree on this [DATE] to all terms and conditions in this authorization for re…" at bounding box center [385, 546] width 10 height 10
checkbox input "true"
click at [638, 623] on button "Accept" at bounding box center [661, 627] width 67 height 36
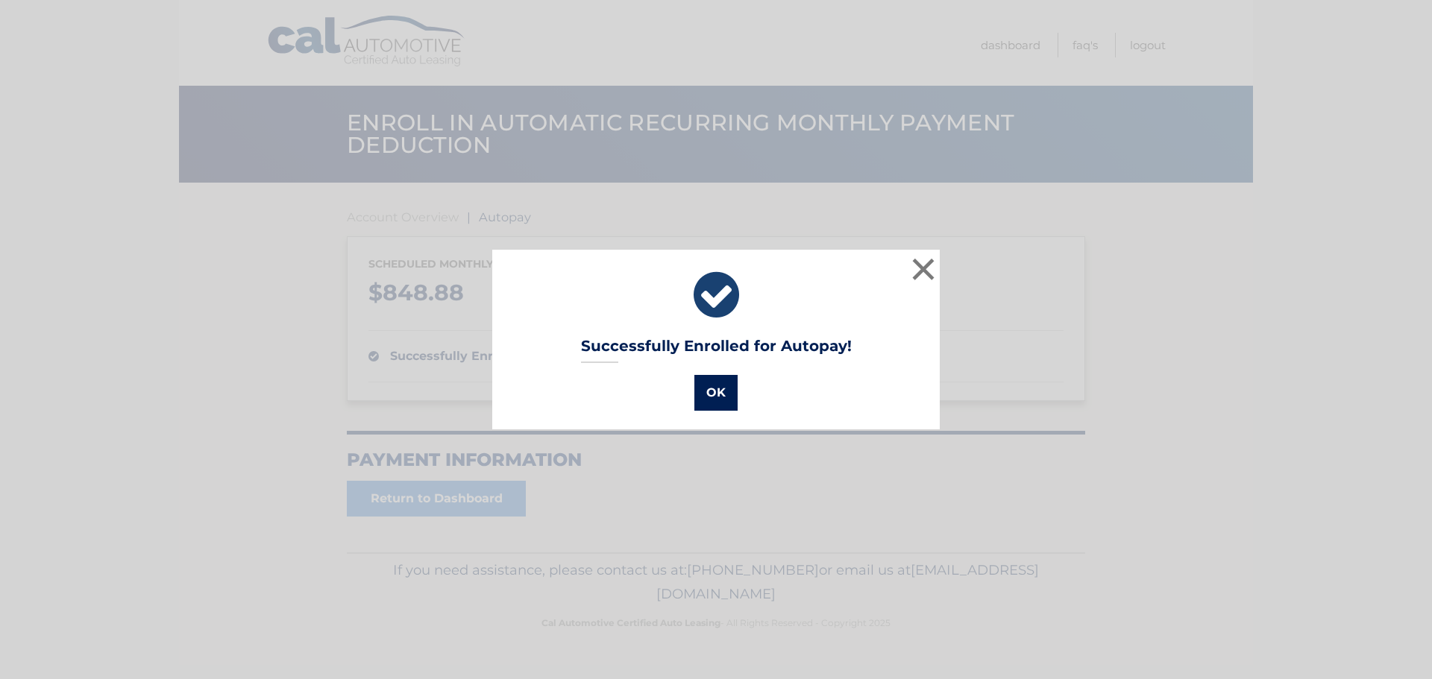
click at [704, 387] on button "OK" at bounding box center [715, 393] width 43 height 36
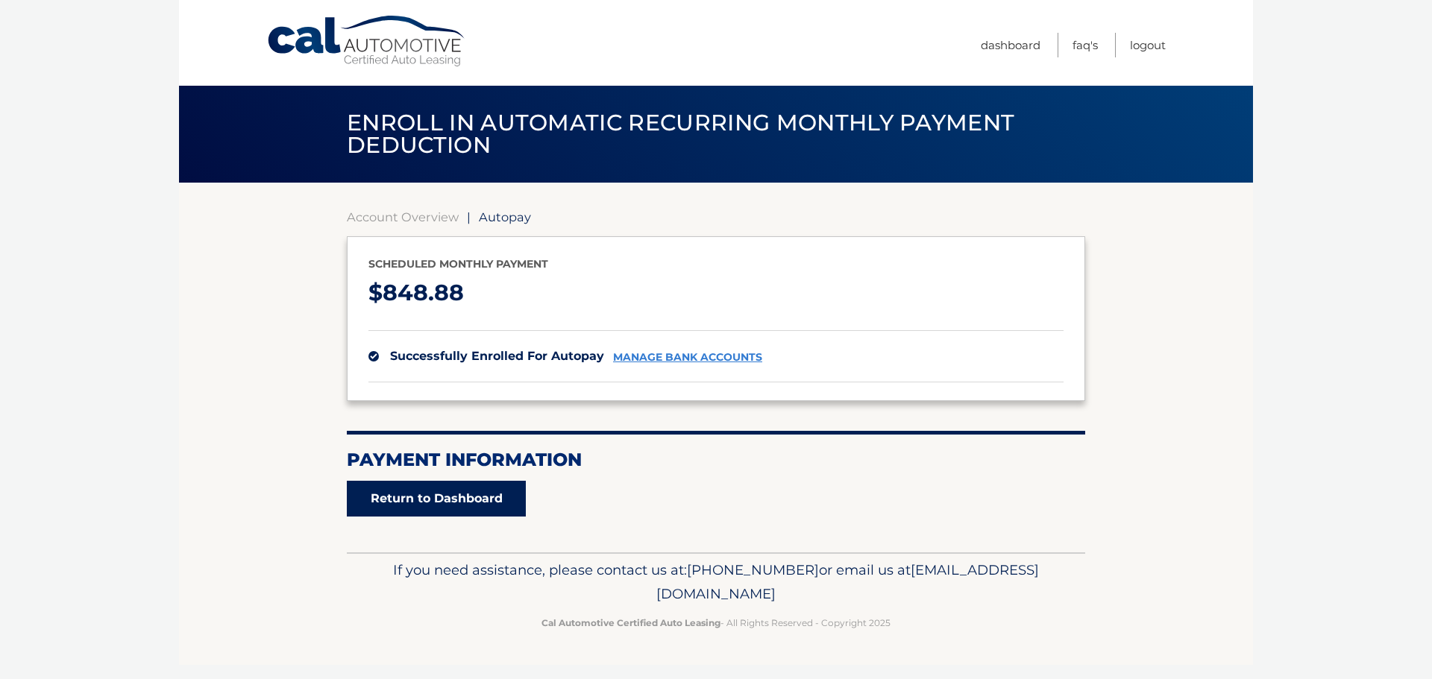
click at [445, 500] on link "Return to Dashboard" at bounding box center [436, 499] width 179 height 36
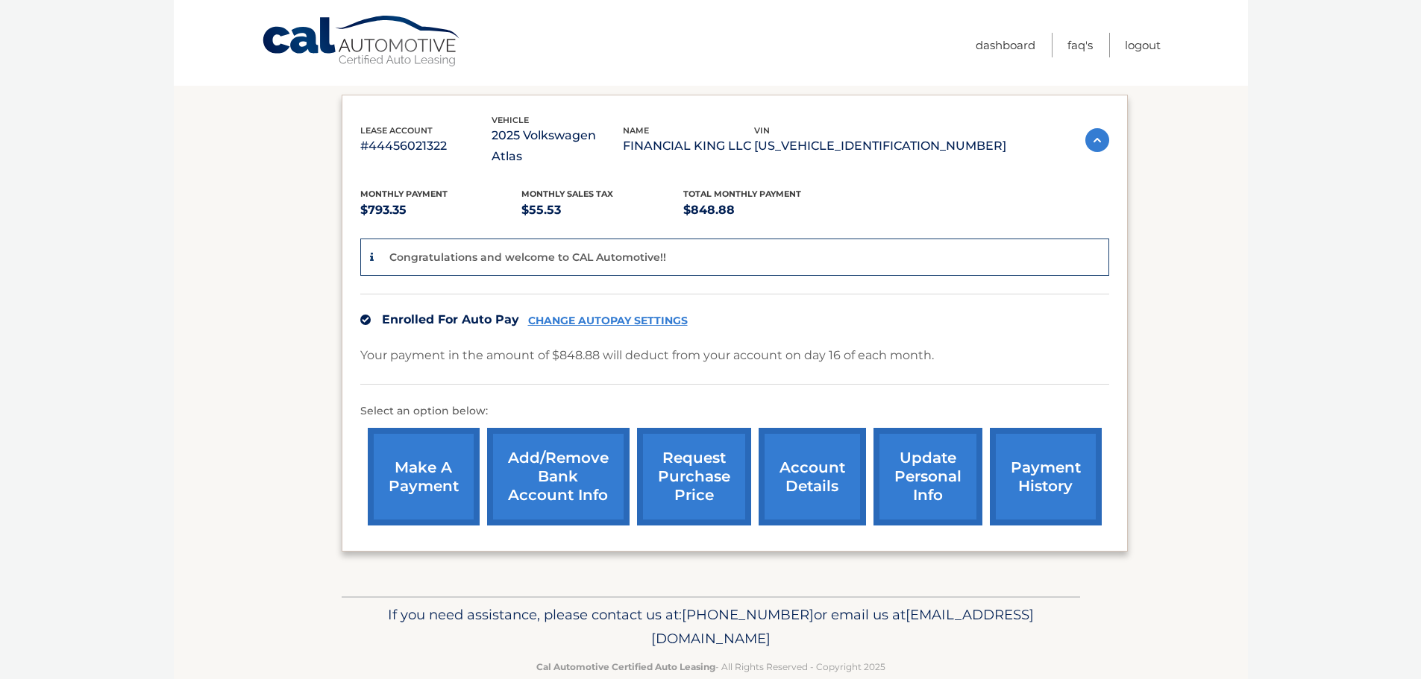
scroll to position [224, 0]
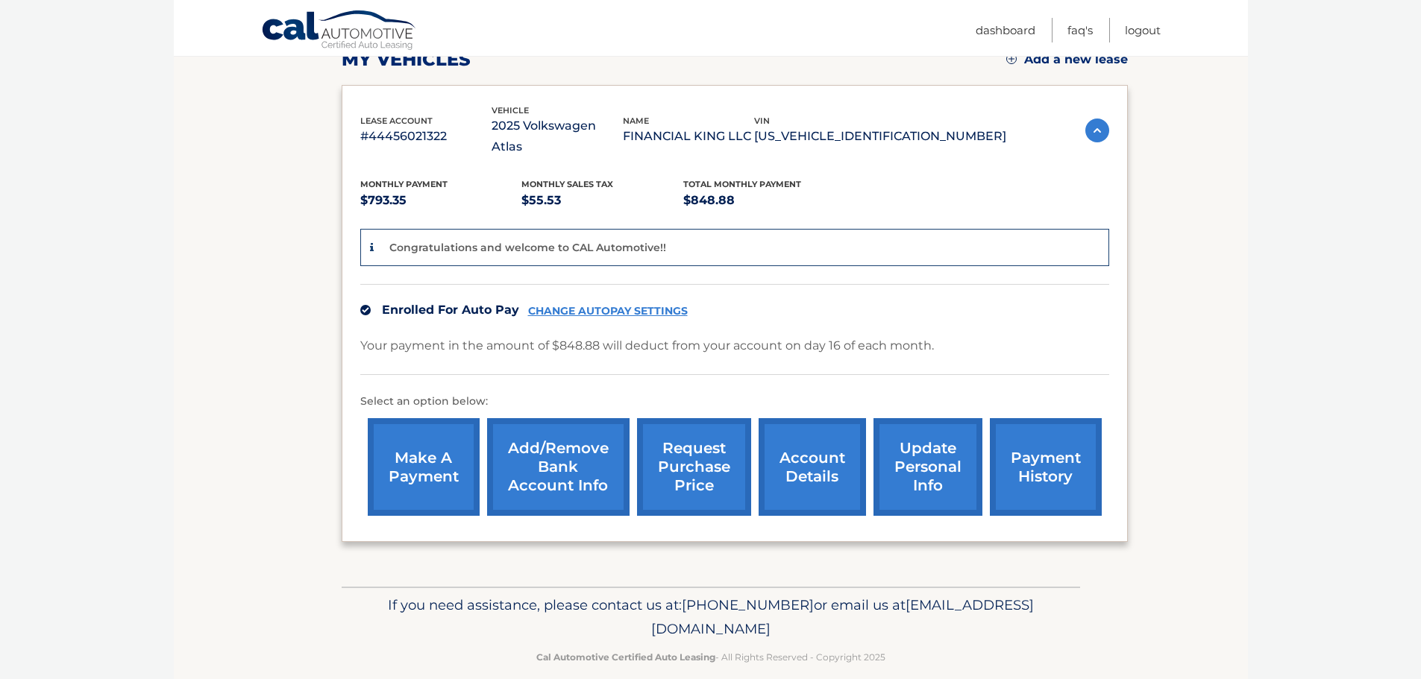
click at [781, 471] on link "account details" at bounding box center [812, 467] width 107 height 98
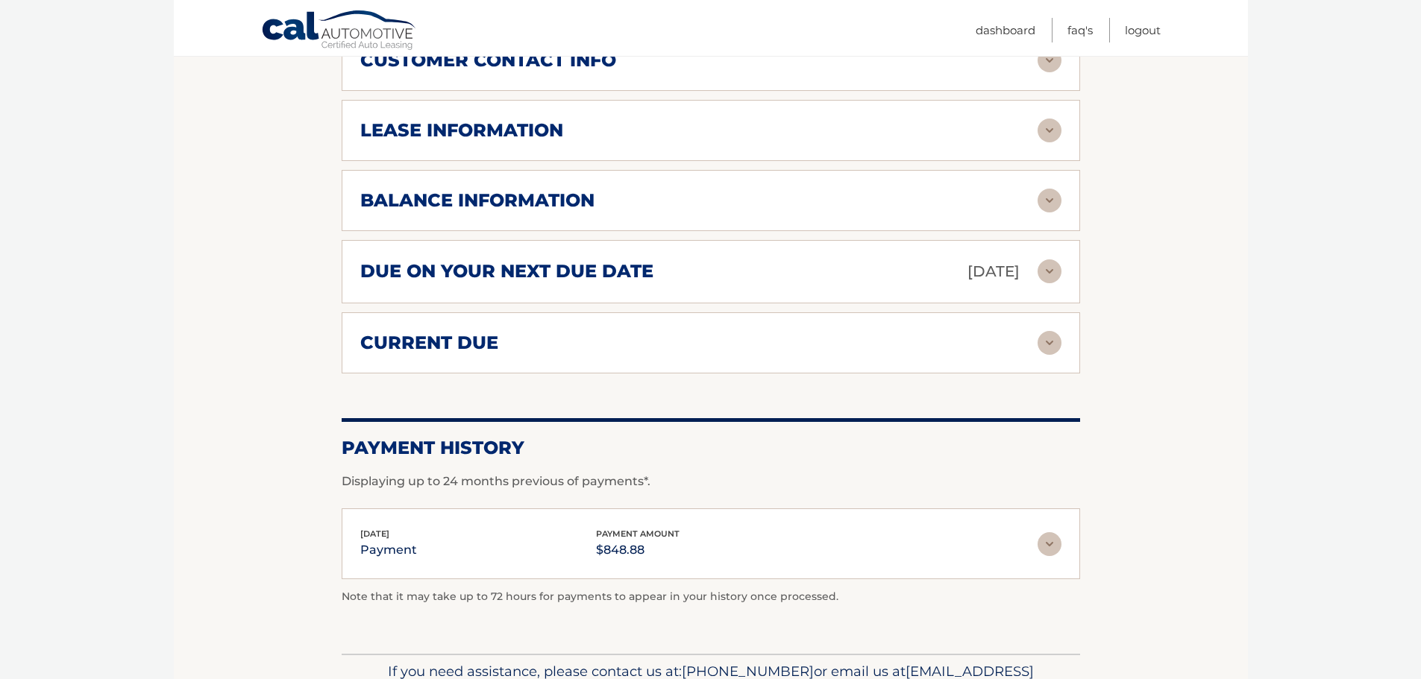
scroll to position [820, 0]
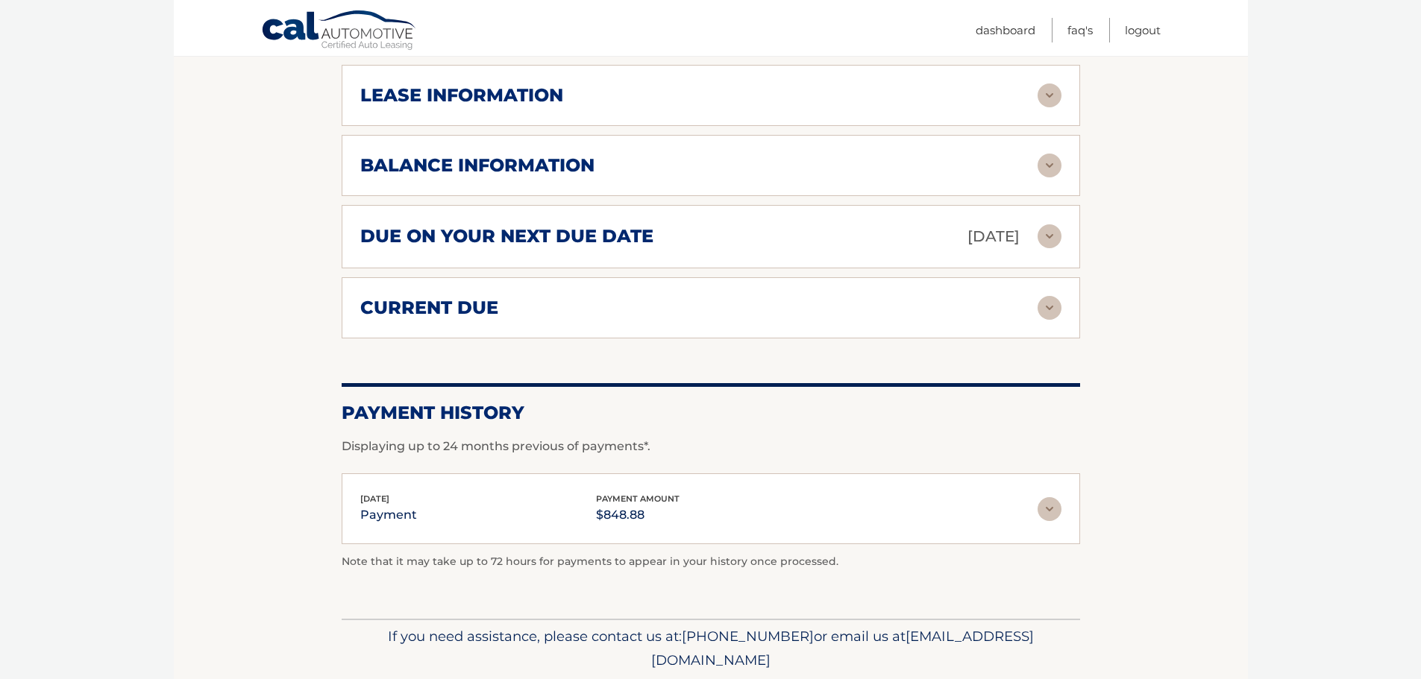
click at [624, 297] on div "current due" at bounding box center [698, 308] width 677 height 22
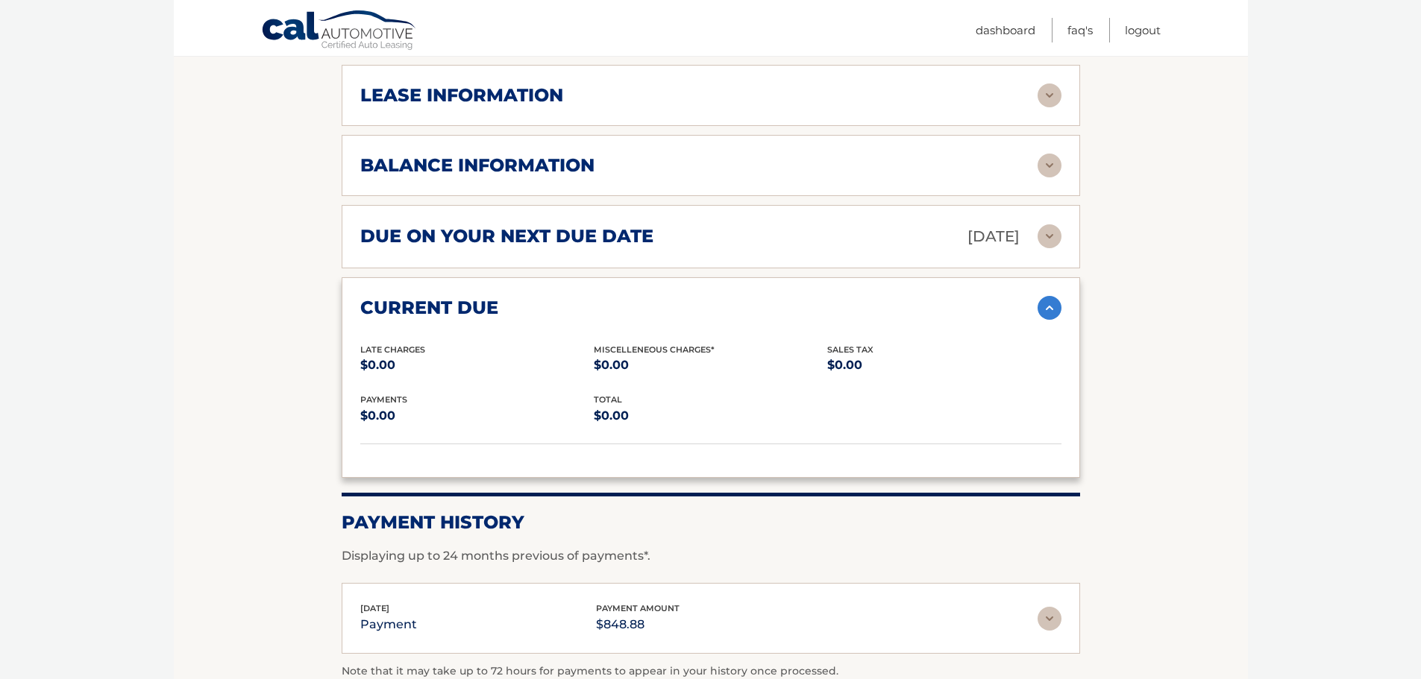
click at [639, 225] on h2 "due on your next due date" at bounding box center [506, 236] width 293 height 22
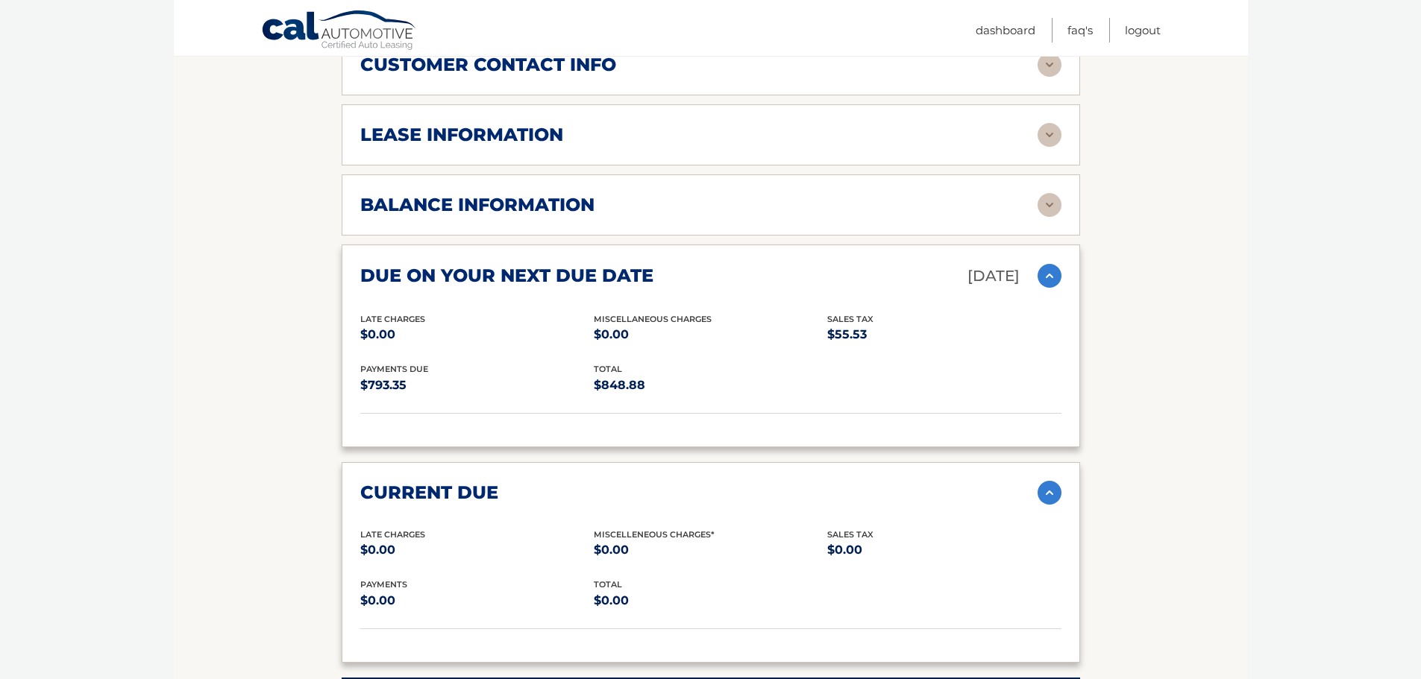
scroll to position [746, 0]
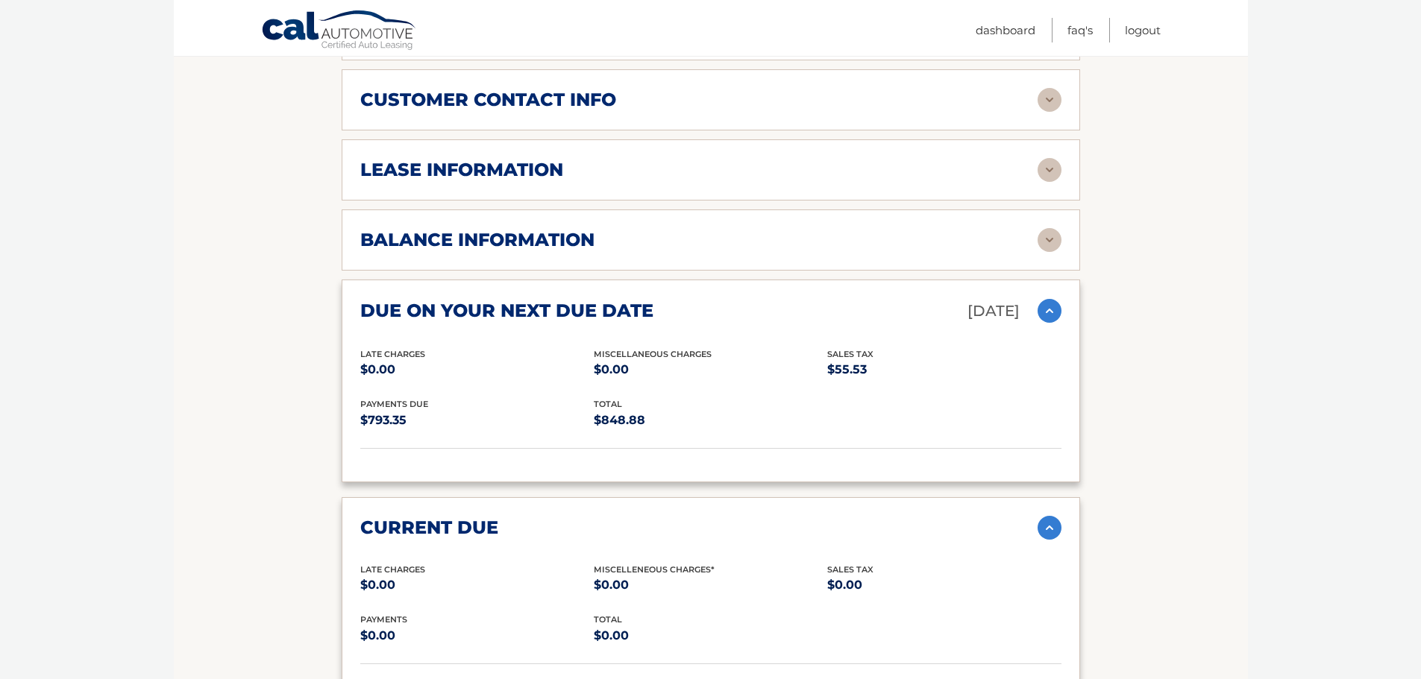
click at [577, 229] on h2 "balance information" at bounding box center [477, 240] width 234 height 22
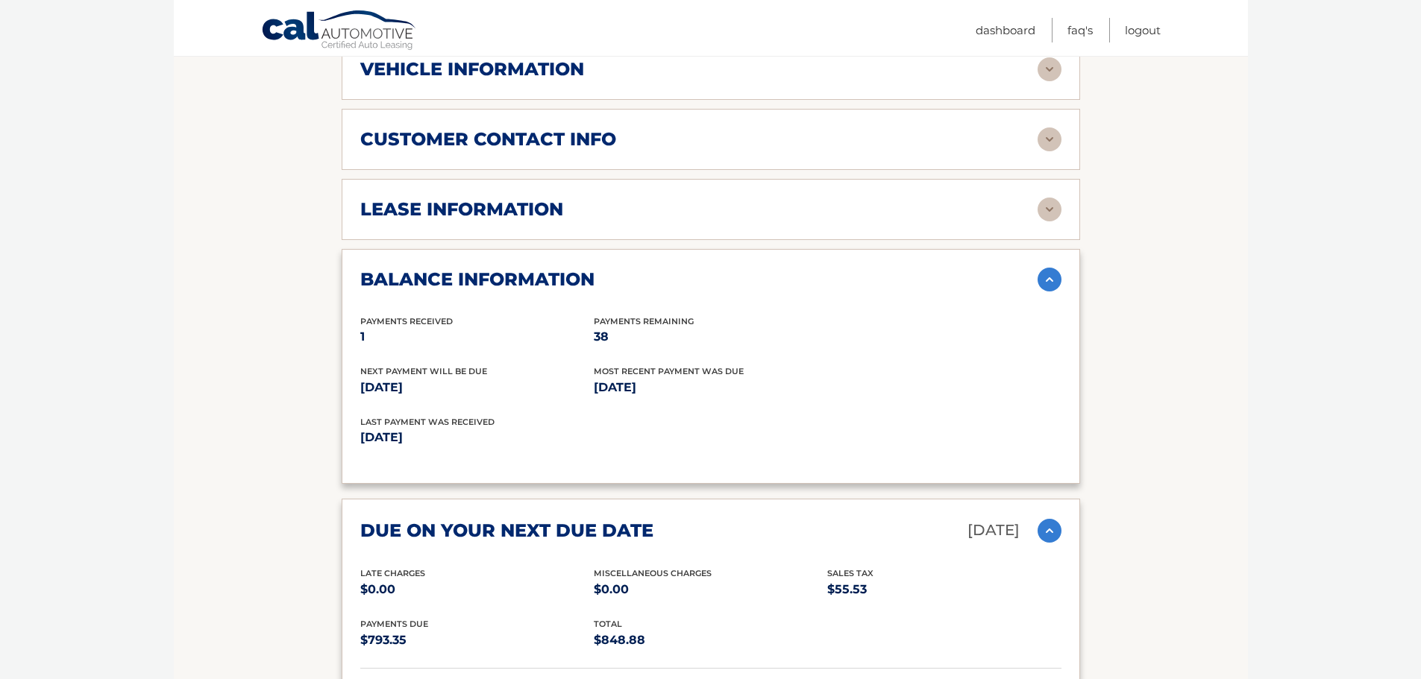
scroll to position [671, 0]
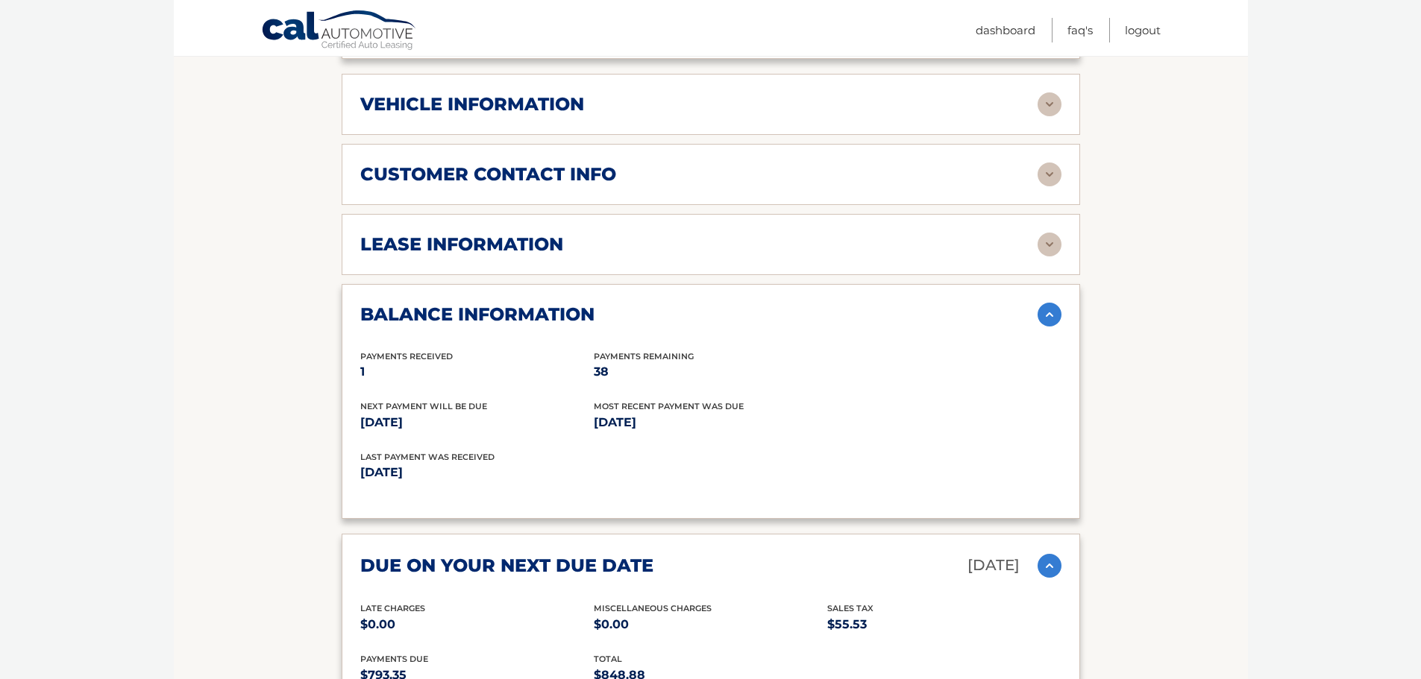
click at [584, 233] on div "lease information" at bounding box center [698, 244] width 677 height 22
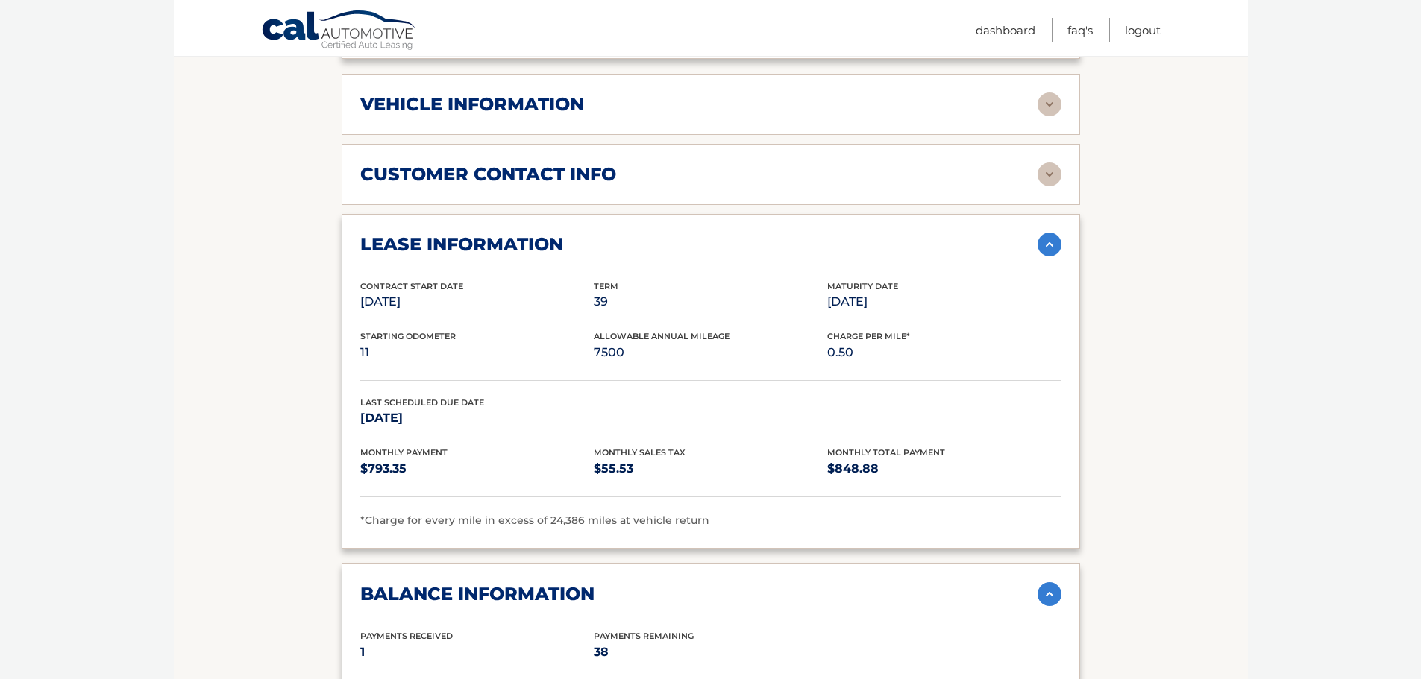
scroll to position [597, 0]
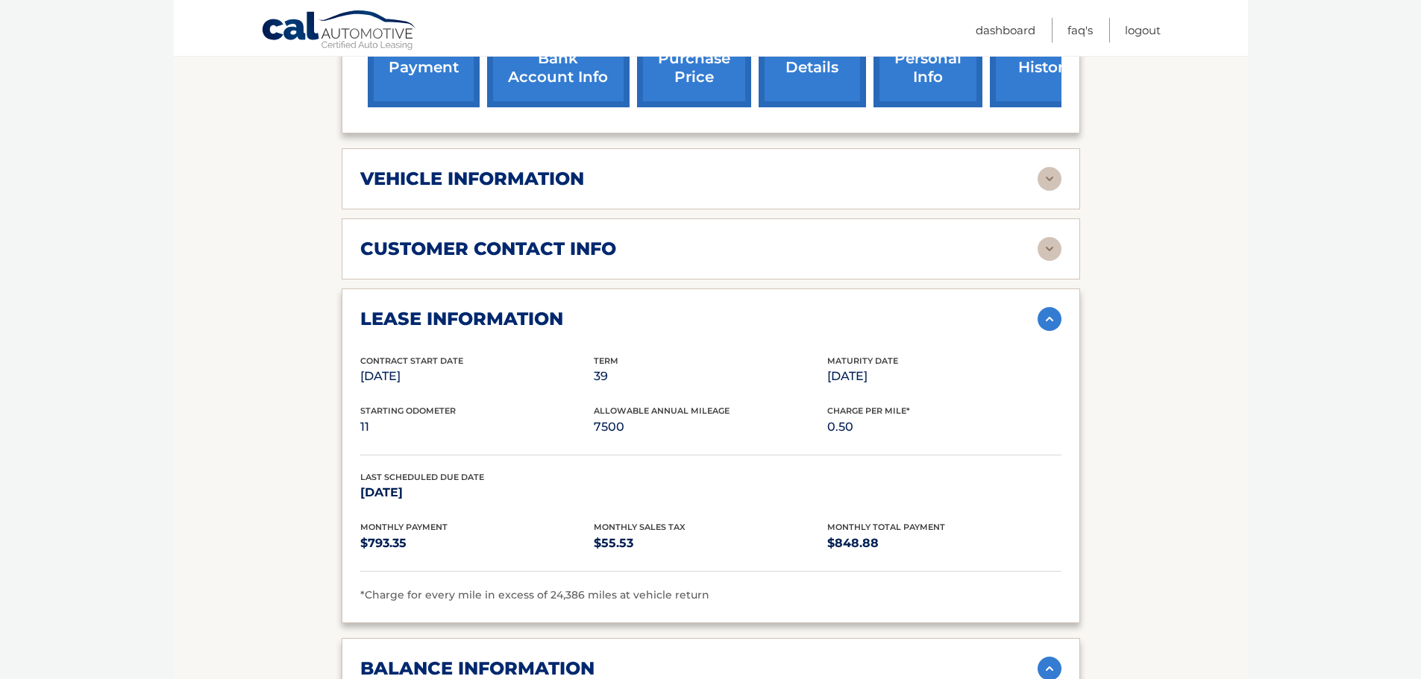
click at [620, 238] on div "customer contact info" at bounding box center [698, 249] width 677 height 22
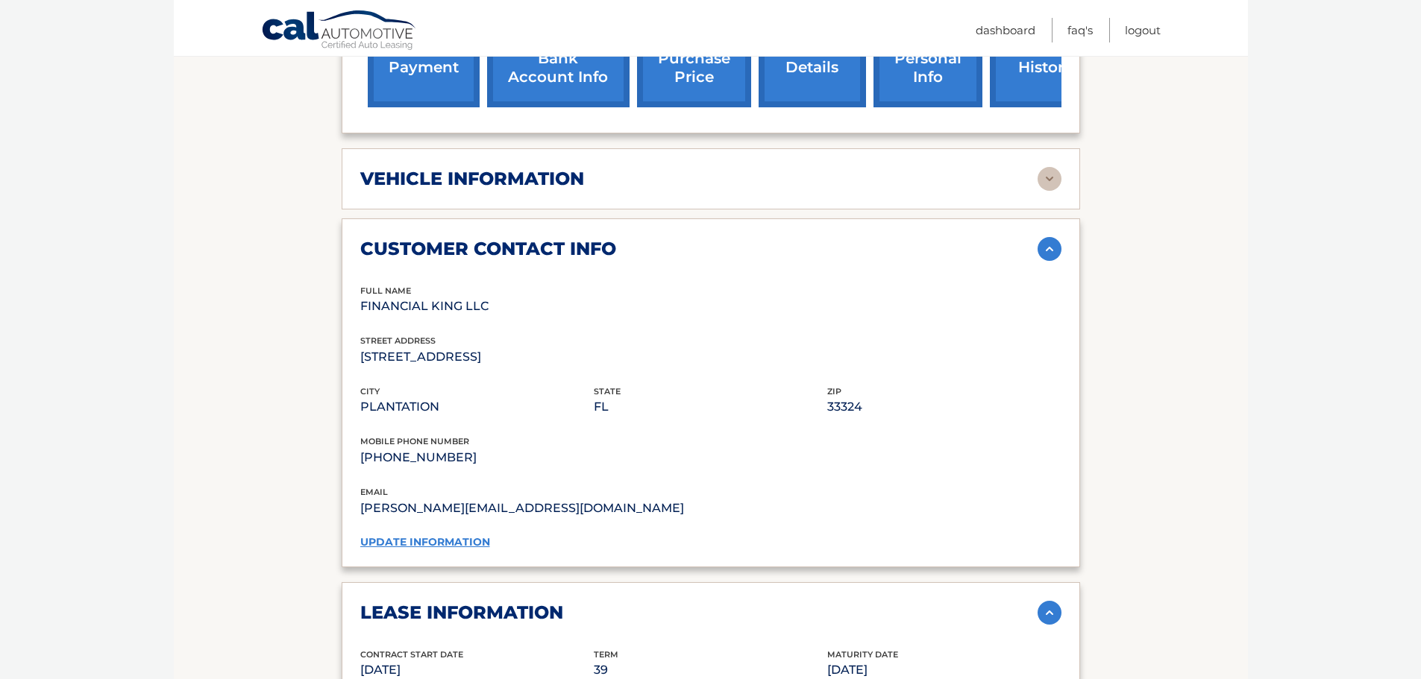
click at [565, 172] on div "vehicle information vehicle Year 2025 vehicle make Volkswagen vehicle model Atl…" at bounding box center [711, 178] width 738 height 61
click at [590, 168] on div "vehicle information" at bounding box center [698, 179] width 677 height 22
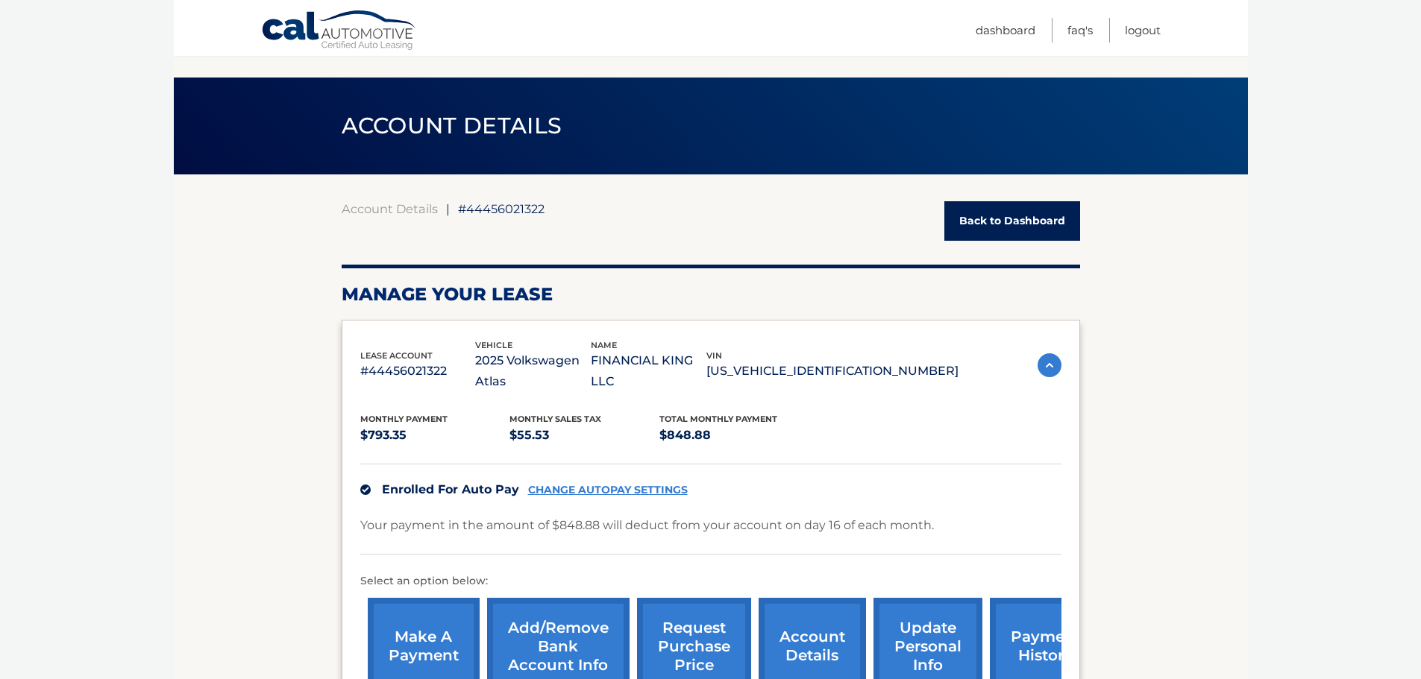
scroll to position [0, 0]
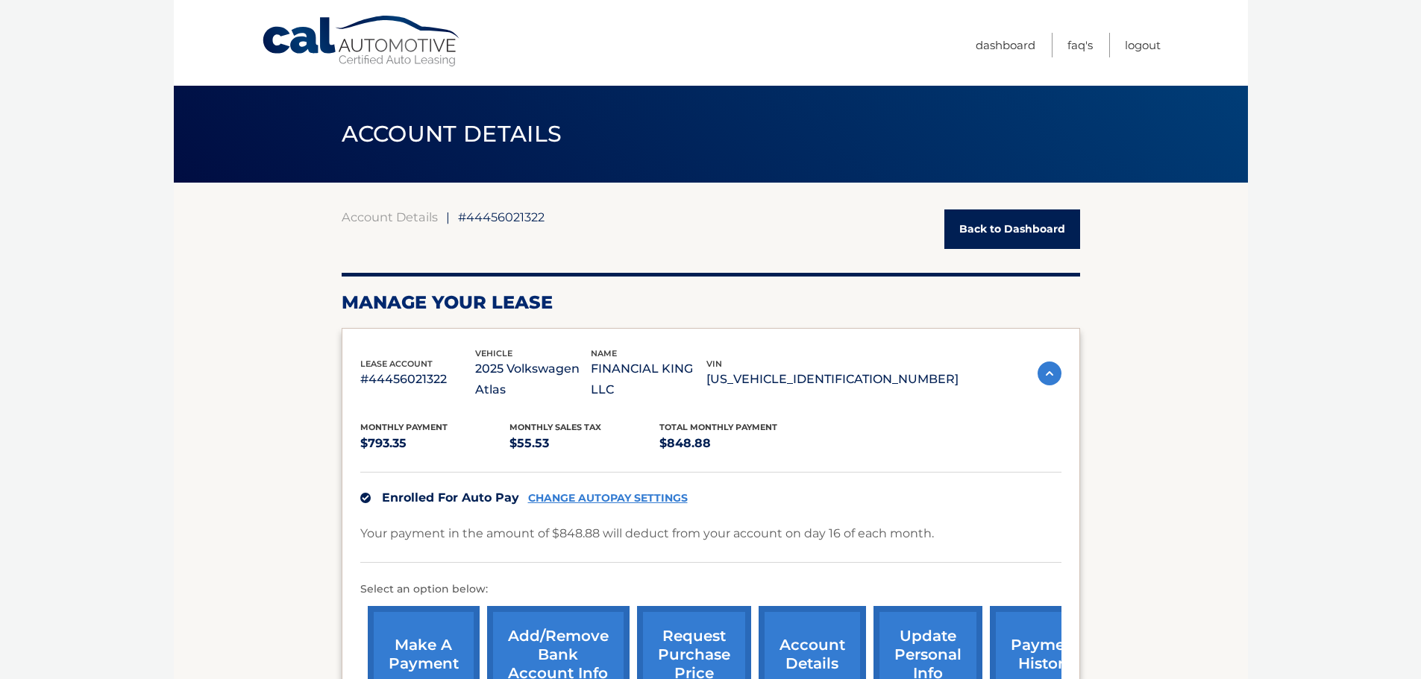
click at [985, 231] on link "Back to Dashboard" at bounding box center [1012, 230] width 136 height 40
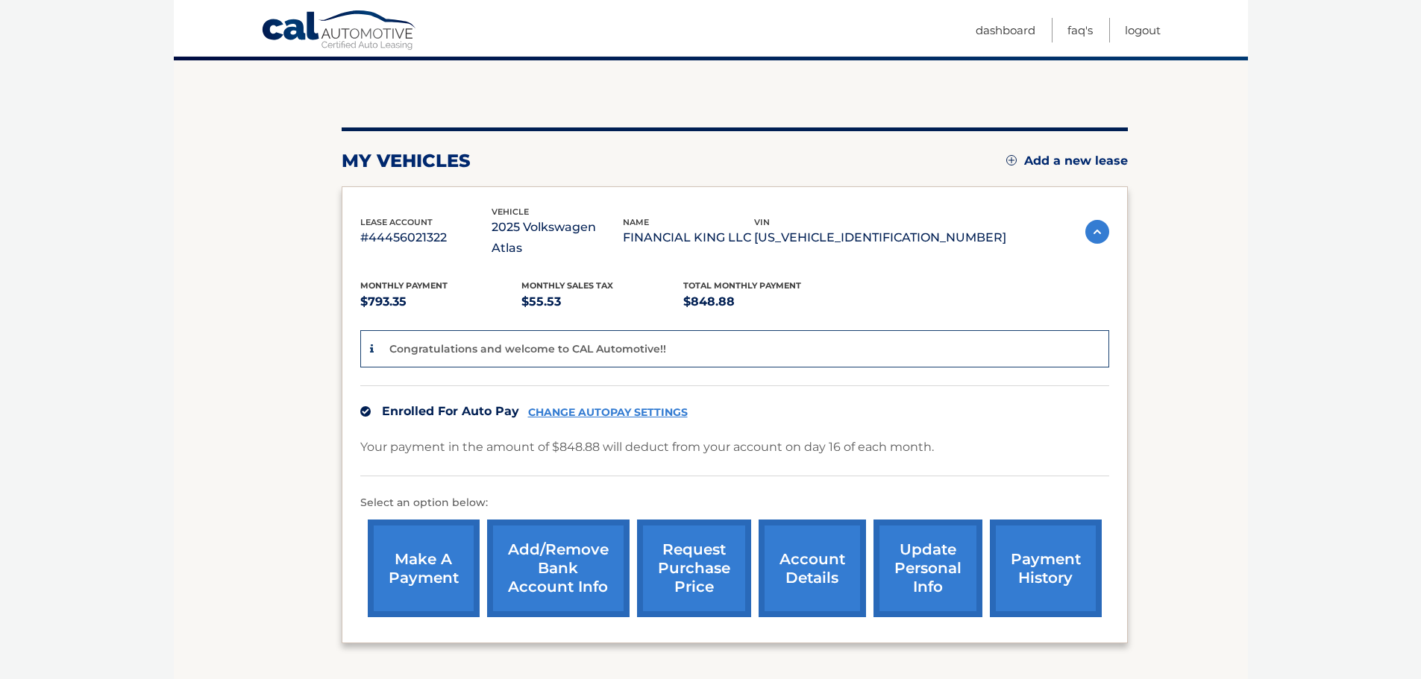
scroll to position [149, 0]
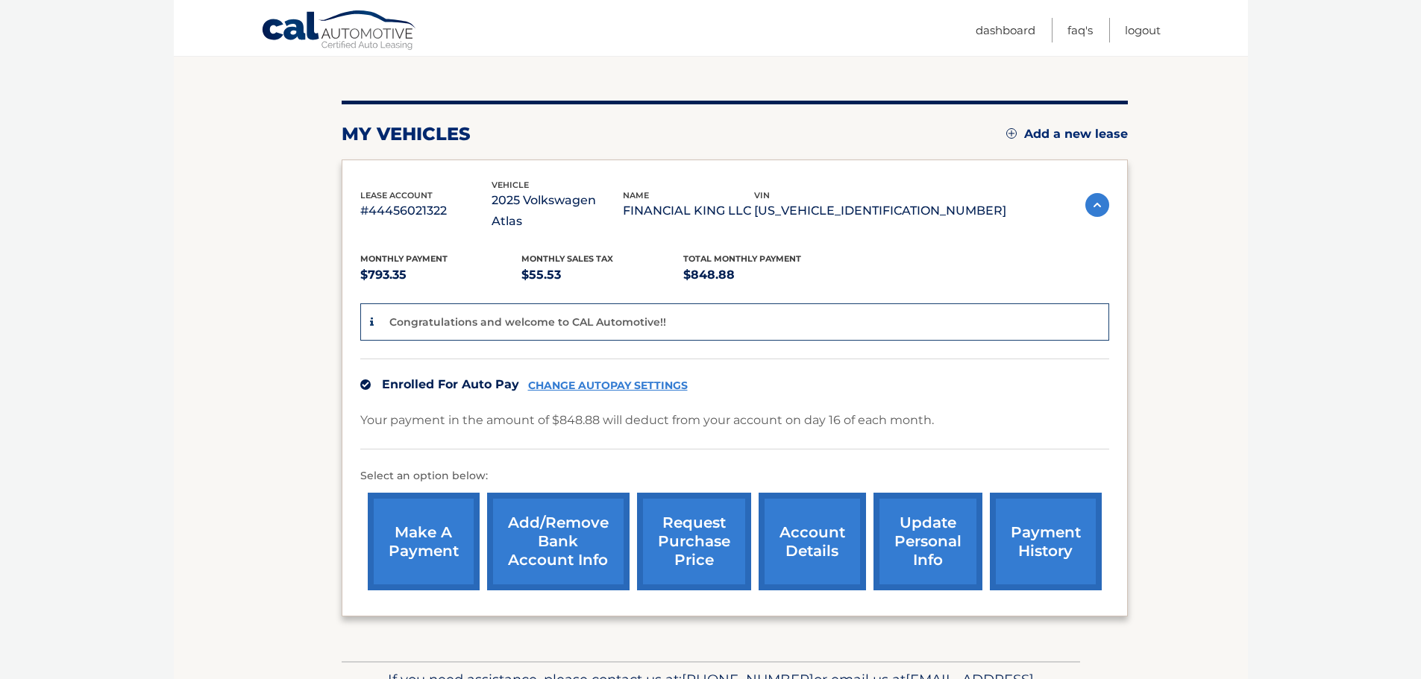
click at [813, 535] on link "account details" at bounding box center [812, 542] width 107 height 98
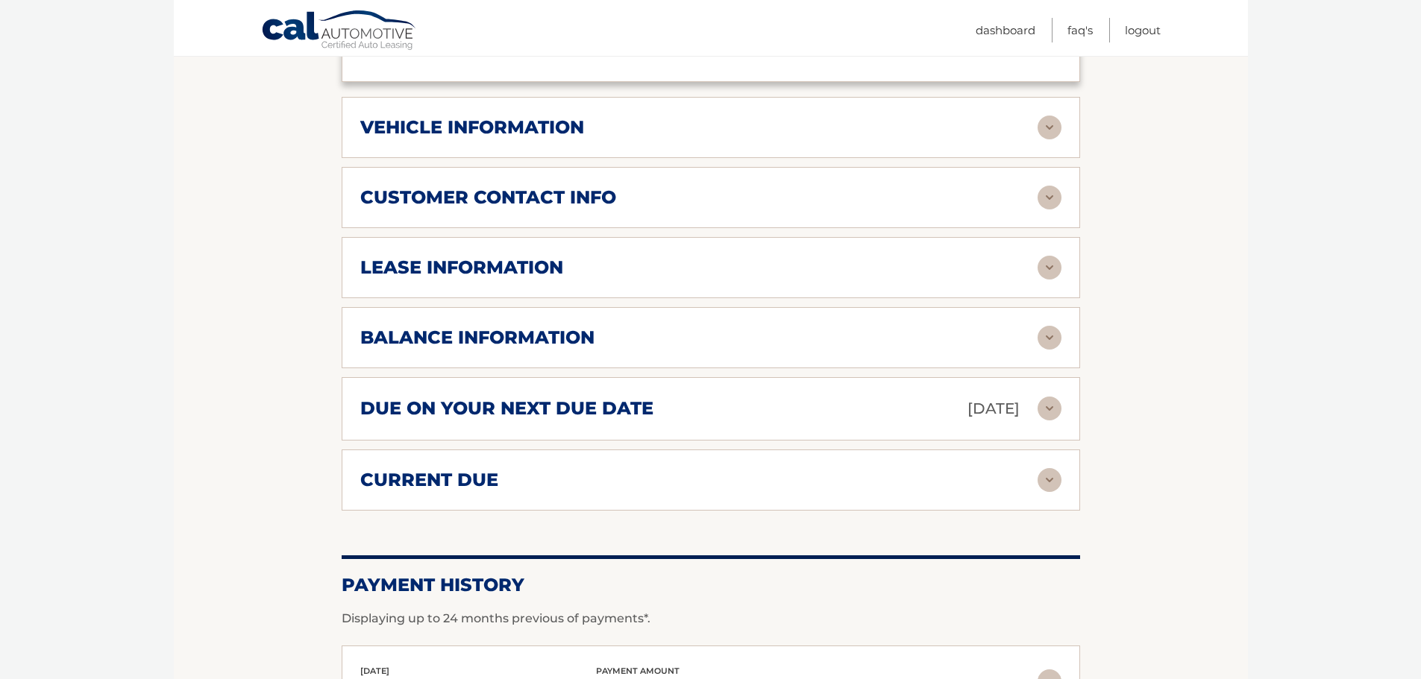
scroll to position [671, 0]
